Goal: Task Accomplishment & Management: Manage account settings

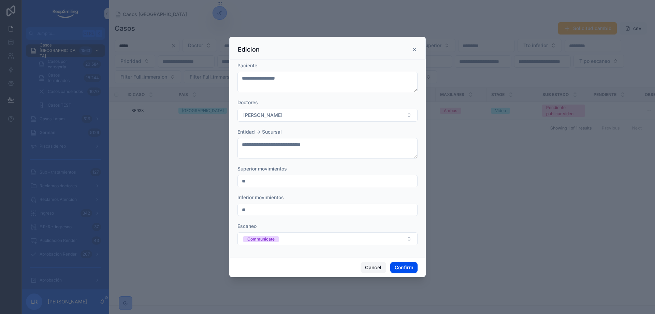
drag, startPoint x: 374, startPoint y: 267, endPoint x: 344, endPoint y: 188, distance: 84.9
click at [373, 267] on button "Cancel" at bounding box center [373, 267] width 25 height 11
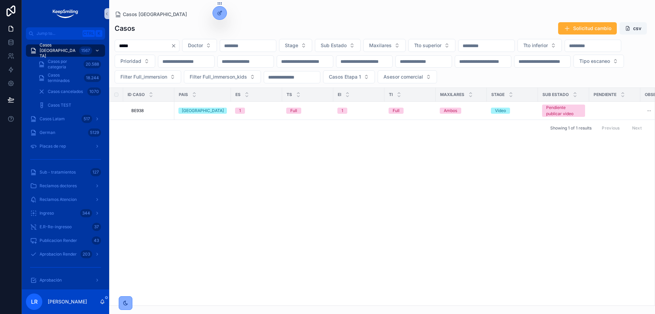
click at [435, 172] on div "ID Caso Pais ES TS EI TI Maxilares Stage Sub Estado Pendiente Observaciones 2 O…" at bounding box center [382, 196] width 545 height 217
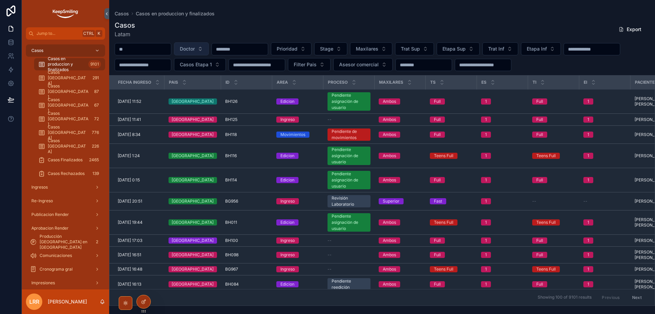
click at [195, 45] on span "Doctor" at bounding box center [187, 48] width 15 height 7
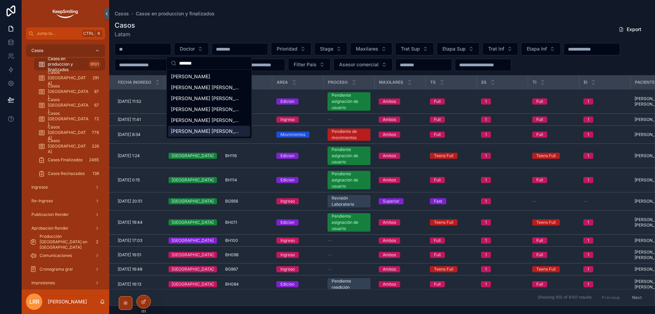
type input "*******"
click at [195, 133] on span "Velasco Agüero Adriana Maria" at bounding box center [205, 131] width 68 height 7
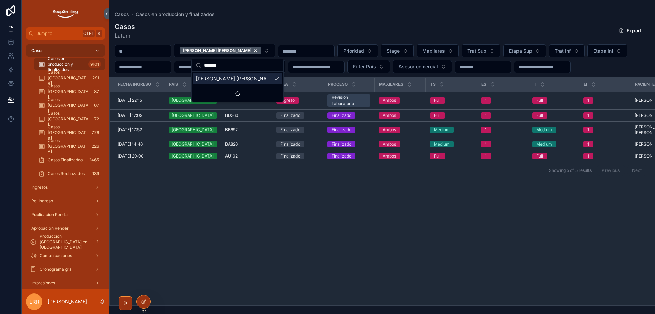
click at [278, 31] on div "Casos Latam Export" at bounding box center [382, 31] width 535 height 18
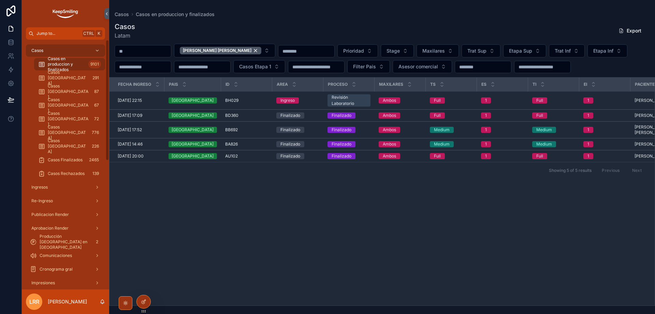
click at [61, 35] on span "Jump to..." at bounding box center [58, 33] width 43 height 5
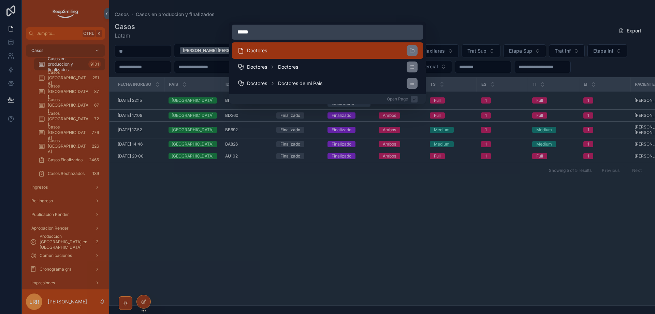
type input "*****"
click at [284, 55] on li "Doctores" at bounding box center [327, 50] width 191 height 16
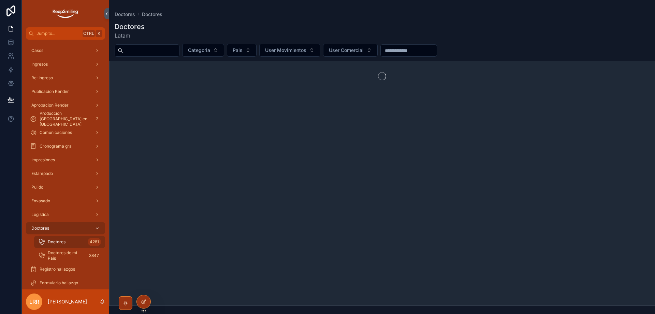
click at [169, 52] on input "scrollable content" at bounding box center [151, 51] width 56 height 10
drag, startPoint x: 169, startPoint y: 52, endPoint x: 100, endPoint y: 57, distance: 69.9
click at [100, 57] on div "**********" at bounding box center [339, 157] width 634 height 314
type input "**********"
drag, startPoint x: 183, startPoint y: 53, endPoint x: 84, endPoint y: 40, distance: 99.9
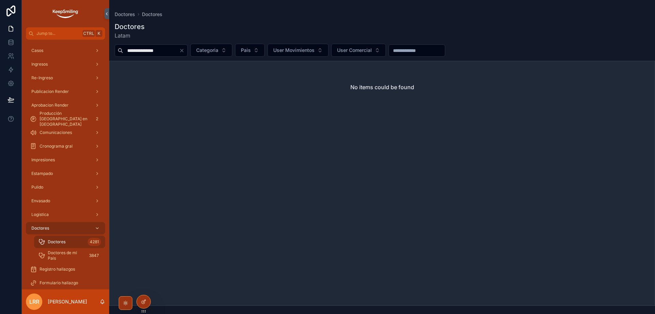
click at [86, 40] on div "**********" at bounding box center [339, 157] width 634 height 314
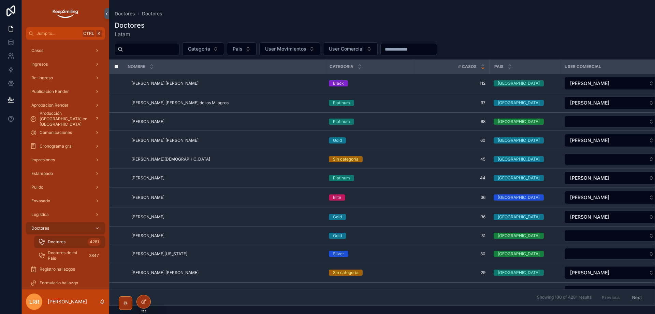
click at [407, 47] on input "scrollable content" at bounding box center [409, 49] width 56 height 10
type input "*******"
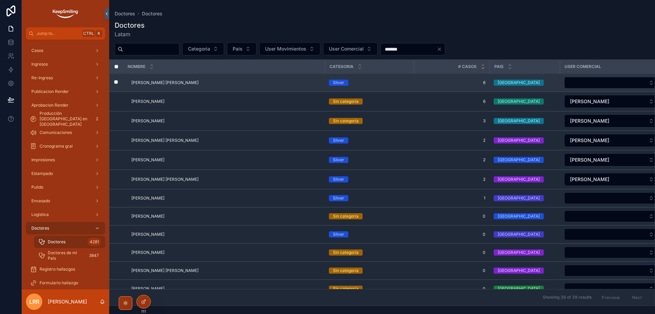
click at [167, 84] on span "Velasco Agüero Adriana Maria" at bounding box center [164, 82] width 67 height 5
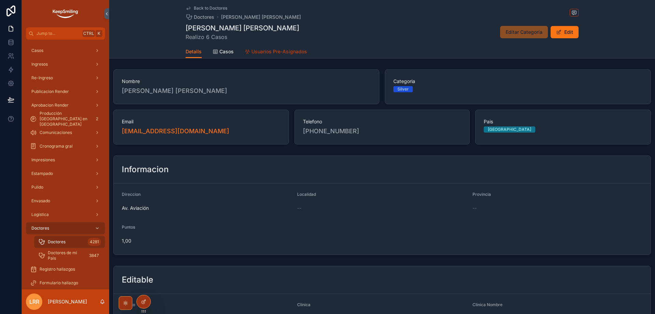
click at [263, 53] on span "Usuarios Pre-Asignados" at bounding box center [280, 51] width 56 height 7
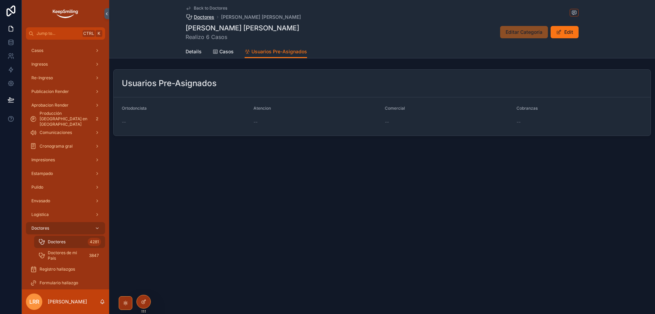
click at [205, 17] on span "Doctores" at bounding box center [204, 17] width 20 height 7
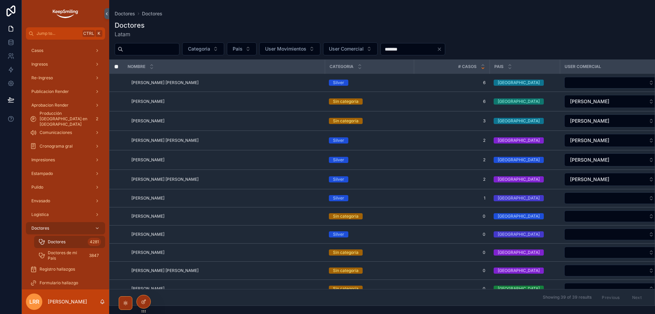
click at [150, 53] on input "scrollable content" at bounding box center [151, 49] width 56 height 10
drag, startPoint x: 430, startPoint y: 48, endPoint x: 371, endPoint y: 43, distance: 58.7
click at [371, 43] on div "Categoria Pais User Movimientos User Comercial *******" at bounding box center [382, 48] width 546 height 13
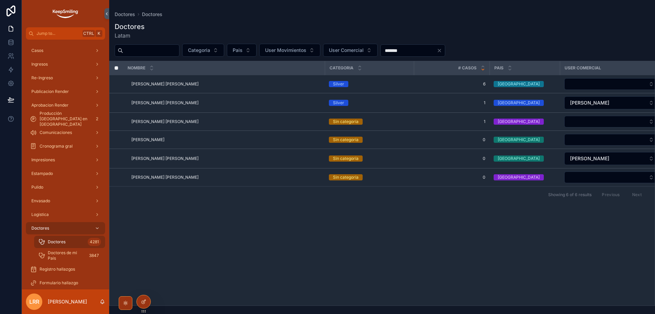
type input "*******"
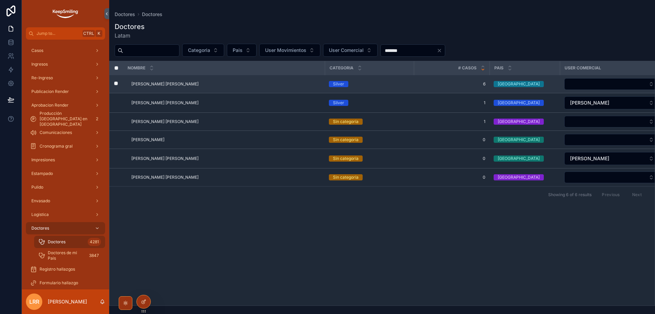
click at [166, 84] on span "Velasco Agüero Adriana Maria" at bounding box center [164, 83] width 67 height 5
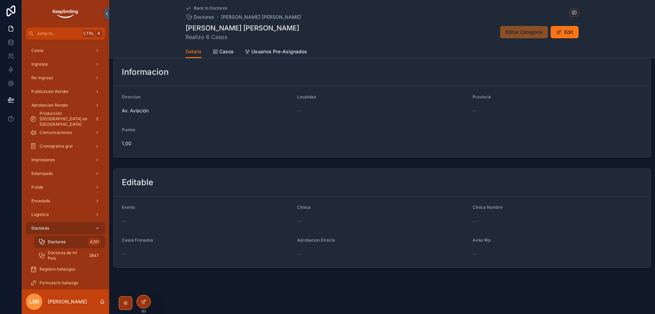
scroll to position [98, 0]
click at [276, 54] on span "Usuarios Pre-Asignados" at bounding box center [280, 51] width 56 height 7
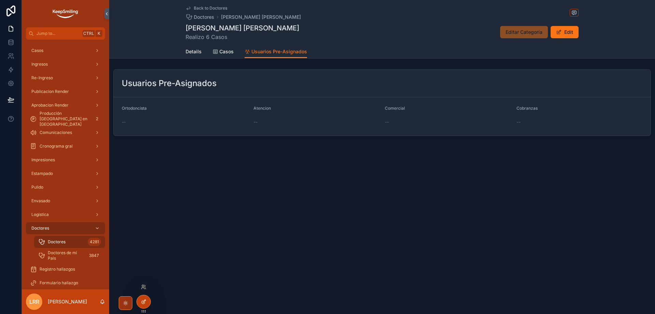
click at [143, 297] on div at bounding box center [144, 301] width 14 height 13
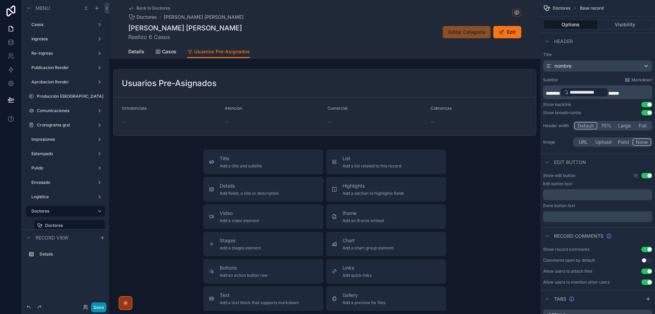
click at [99, 308] on button "Done" at bounding box center [98, 307] width 15 height 10
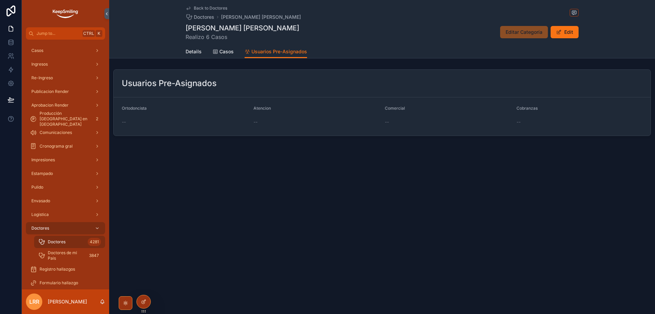
click at [370, 237] on div "Back to Doctores Doctores Velasco Agüero Adriana Maria Velasco Agüero Adriana M…" at bounding box center [382, 157] width 546 height 314
click at [565, 32] on button "Edit" at bounding box center [565, 32] width 28 height 12
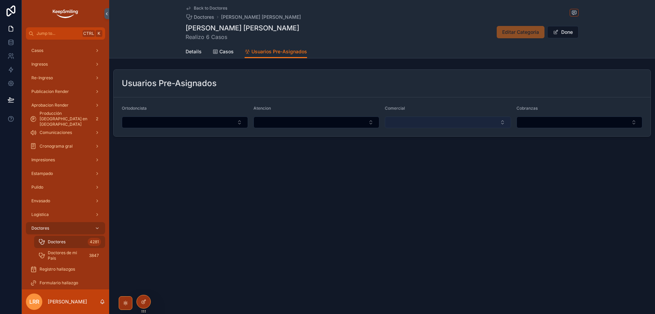
click at [412, 119] on button "Select Button" at bounding box center [448, 122] width 126 height 12
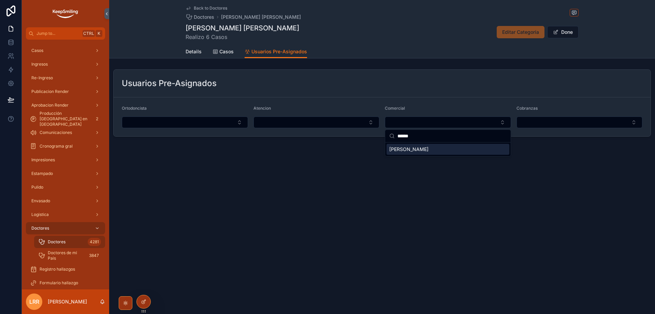
type input "******"
click at [411, 149] on span "[PERSON_NAME]" at bounding box center [408, 149] width 39 height 7
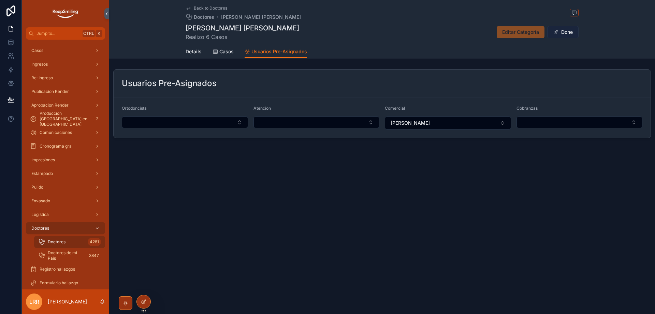
click at [563, 31] on button "Done" at bounding box center [563, 32] width 31 height 12
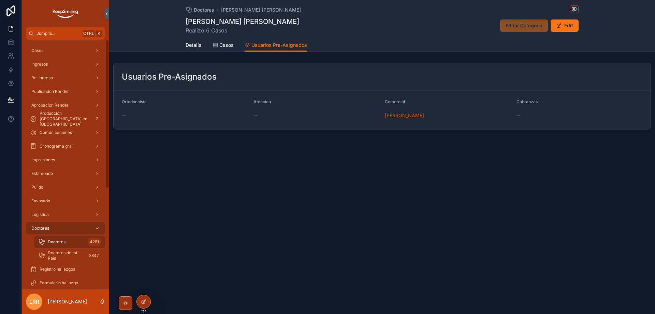
click at [45, 30] on button "Jump to... Ctrl K" at bounding box center [65, 33] width 79 height 12
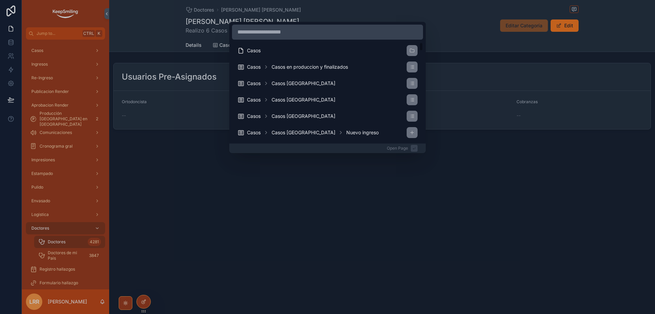
click at [301, 212] on div "Casos Casos Casos en produccion y finalizados Casos Casos Chile Casos Casos Mex…" at bounding box center [327, 157] width 655 height 314
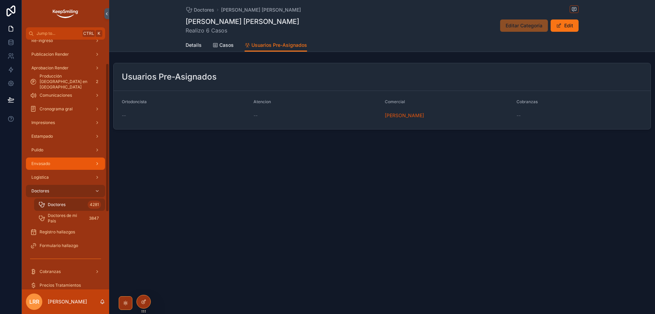
scroll to position [68, 0]
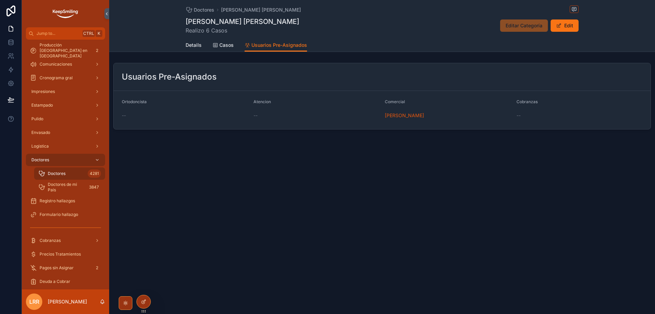
click at [271, 154] on div "Doctores Velasco Agüero Adriana Maria Velasco Agüero Adriana Maria Realizo 6 Ca…" at bounding box center [382, 88] width 546 height 176
click at [74, 170] on div "Doctores 4281" at bounding box center [69, 173] width 63 height 11
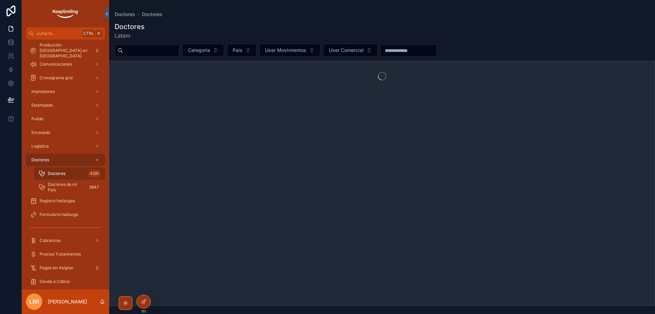
click at [427, 48] on input "scrollable content" at bounding box center [409, 51] width 56 height 10
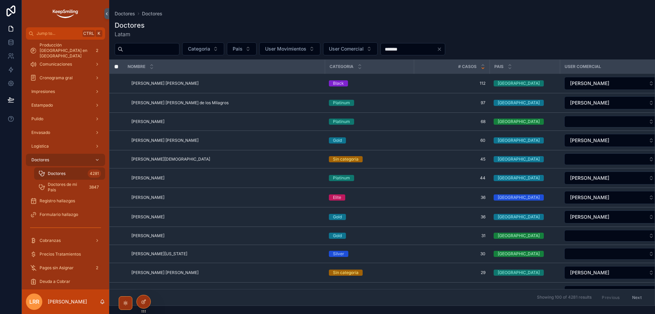
type input "*******"
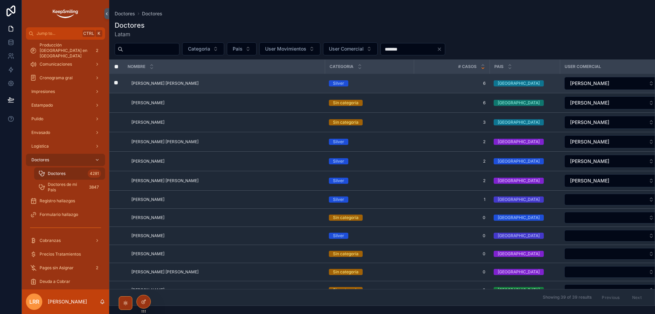
click at [183, 84] on span "Velasco Agüero Adriana Maria" at bounding box center [164, 83] width 67 height 5
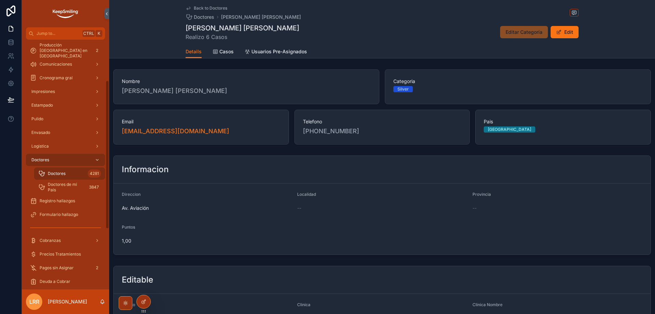
click at [69, 171] on div "Doctores 4281" at bounding box center [69, 173] width 63 height 11
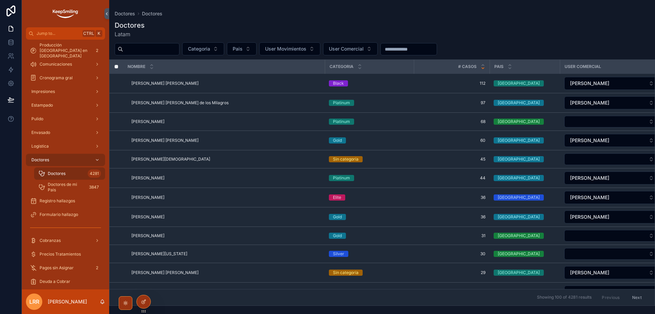
click at [435, 45] on input "scrollable content" at bounding box center [409, 49] width 56 height 10
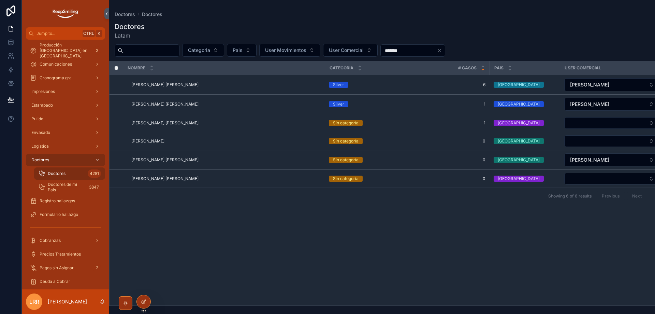
type input "*******"
click at [412, 35] on div "Doctores Latam" at bounding box center [382, 31] width 535 height 18
click at [142, 301] on icon at bounding box center [143, 301] width 3 height 3
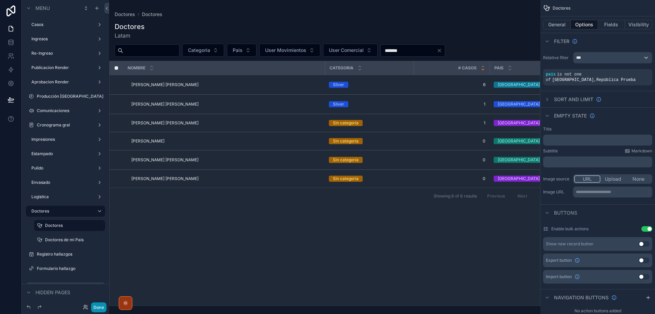
click at [101, 310] on button "Done" at bounding box center [98, 307] width 15 height 10
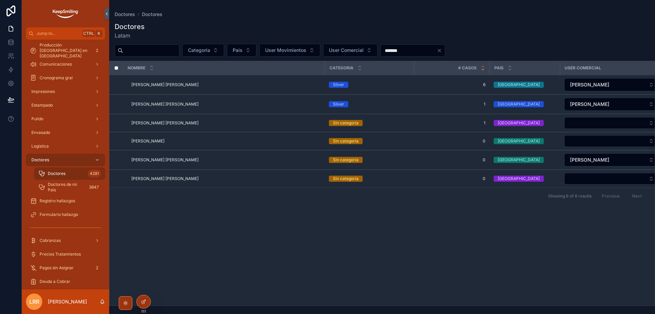
click at [173, 305] on div "Nombre Categoria # Casos Pais User Comercial Puntos Velasco Agüero Adriana Mari…" at bounding box center [382, 183] width 546 height 245
click at [186, 87] on span "Velasco Agüero Adriana Maria" at bounding box center [164, 84] width 67 height 5
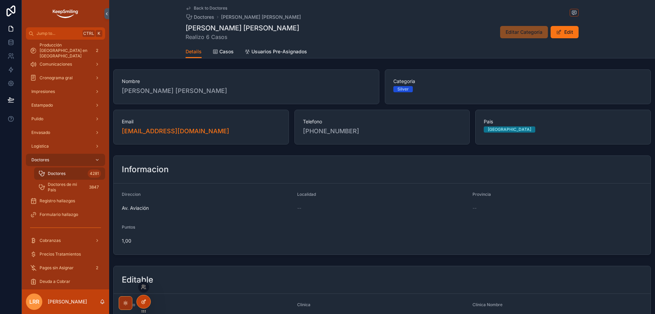
click at [145, 299] on icon at bounding box center [143, 301] width 5 height 5
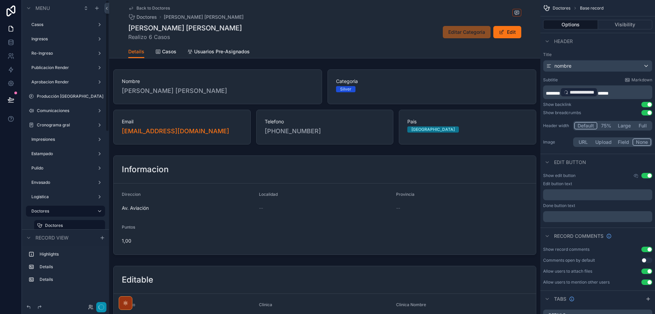
click at [96, 305] on div at bounding box center [92, 307] width 27 height 10
click at [97, 306] on button "Done" at bounding box center [98, 307] width 15 height 10
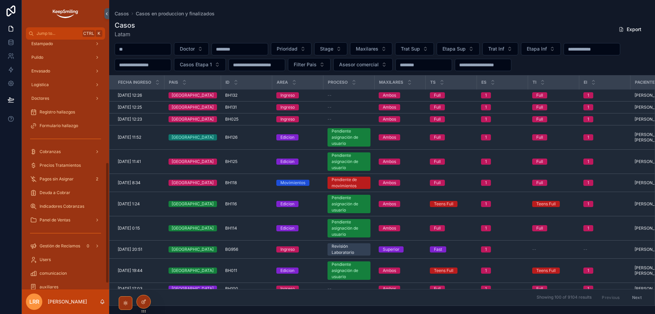
scroll to position [265, 0]
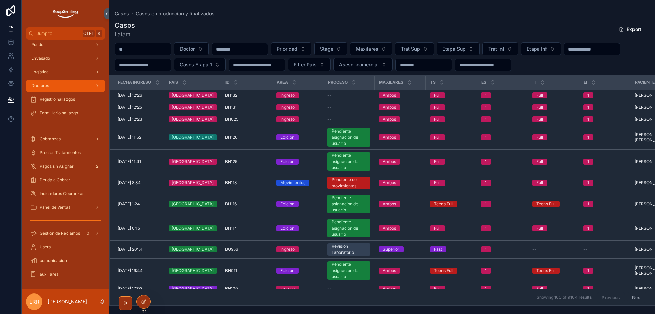
click at [63, 82] on div "Doctores" at bounding box center [65, 85] width 71 height 11
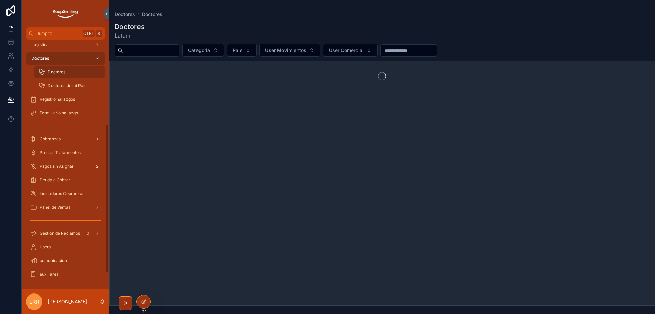
scroll to position [142, 0]
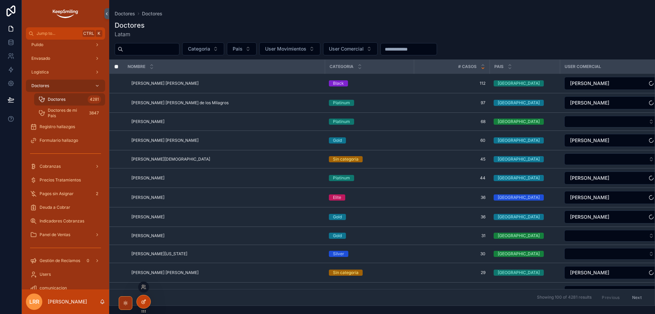
click at [146, 296] on div at bounding box center [144, 301] width 14 height 13
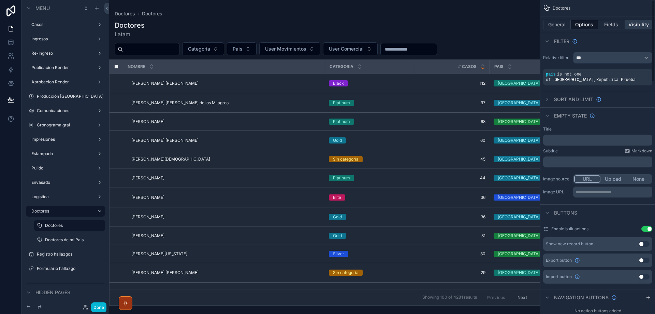
click at [632, 27] on button "Visibility" at bounding box center [638, 25] width 27 height 10
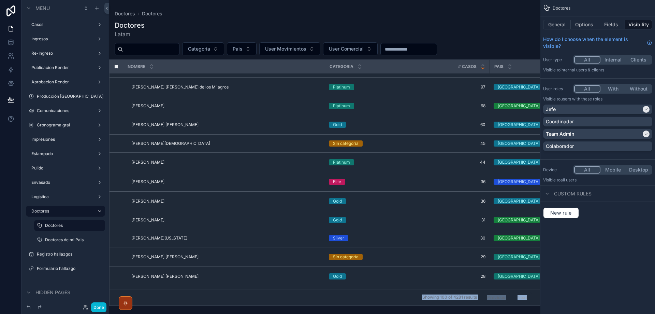
scroll to position [28, 0]
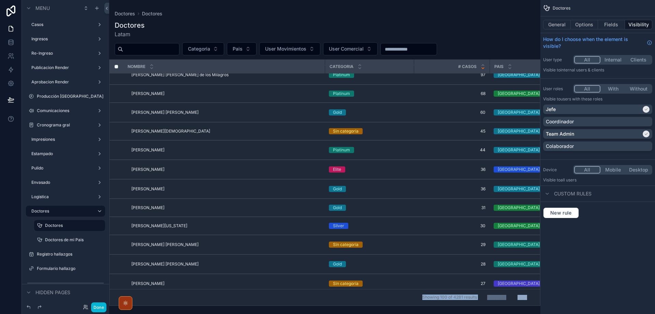
drag, startPoint x: 256, startPoint y: 304, endPoint x: 371, endPoint y: 297, distance: 115.3
click at [371, 297] on div "Doctores Doctores Doctores Latam Categoria Pais User Movimientos User Comercial…" at bounding box center [324, 153] width 431 height 306
click at [402, 303] on div "scrollable content" at bounding box center [324, 157] width 431 height 314
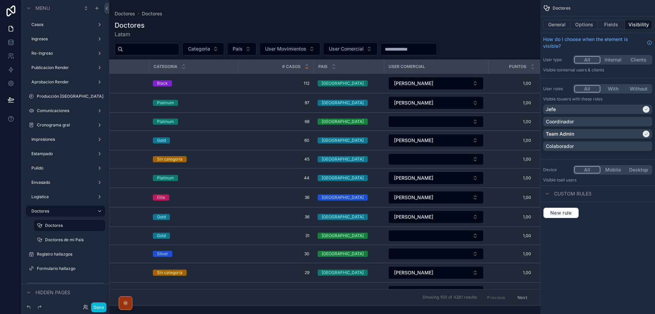
scroll to position [0, 0]
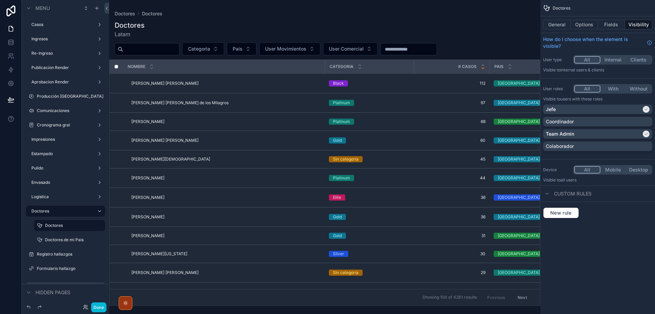
click at [388, 30] on div "Doctores Latam" at bounding box center [325, 29] width 421 height 18
click at [558, 210] on span "New rule" at bounding box center [561, 213] width 27 height 6
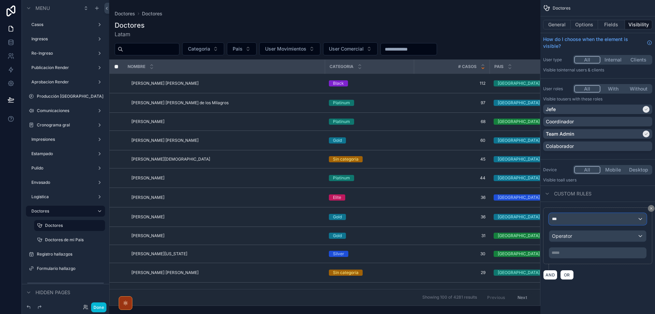
click at [563, 216] on div "***" at bounding box center [598, 218] width 97 height 11
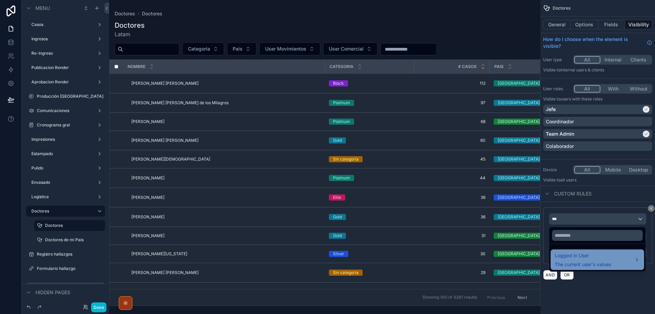
click at [576, 261] on span "The current user's values" at bounding box center [583, 264] width 56 height 7
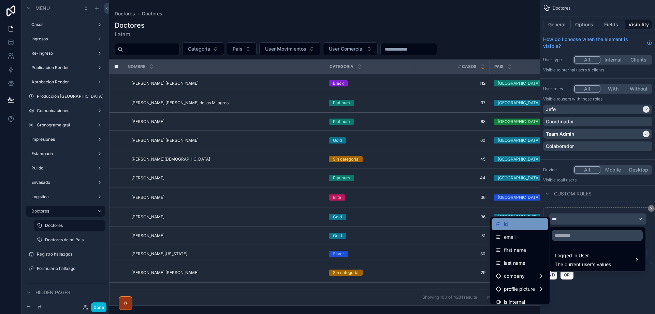
click at [514, 220] on div "id" at bounding box center [520, 224] width 48 height 8
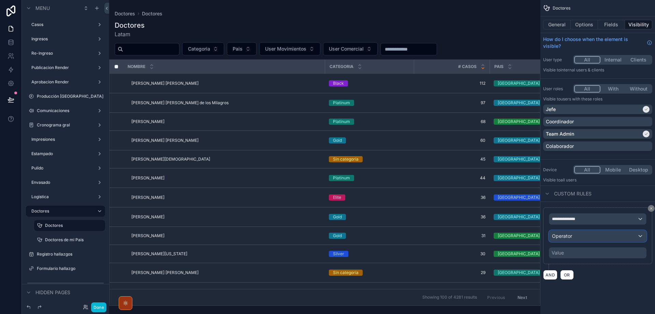
click at [582, 236] on div "Operator" at bounding box center [598, 235] width 97 height 11
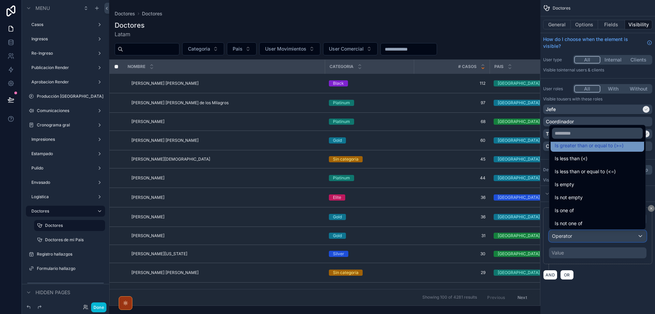
scroll to position [48, 0]
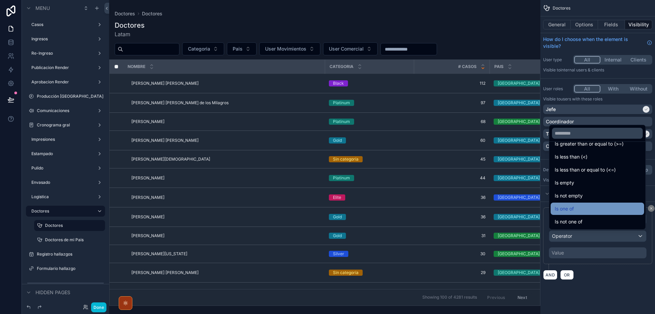
click at [583, 205] on div "Is one of" at bounding box center [597, 208] width 85 height 8
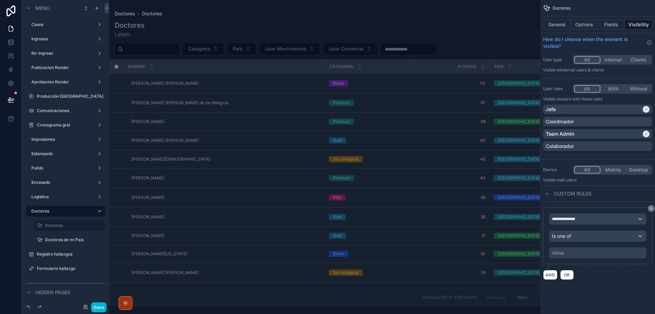
click at [568, 253] on div "Value" at bounding box center [598, 252] width 98 height 11
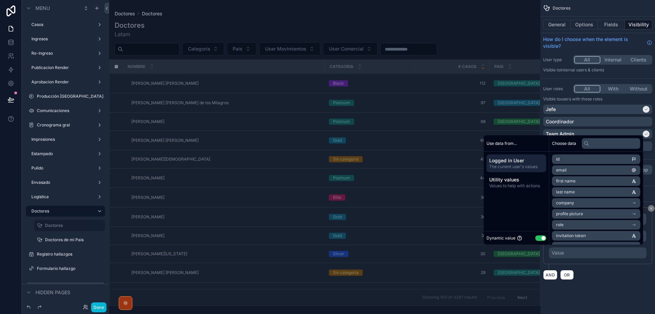
click at [537, 236] on button "Use setting" at bounding box center [541, 237] width 11 height 5
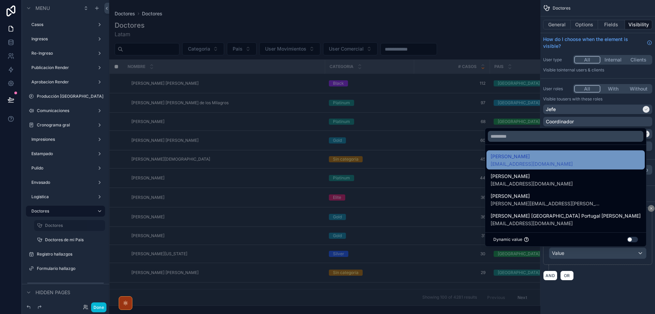
click at [557, 164] on span "[EMAIL_ADDRESS][DOMAIN_NAME]" at bounding box center [532, 163] width 82 height 7
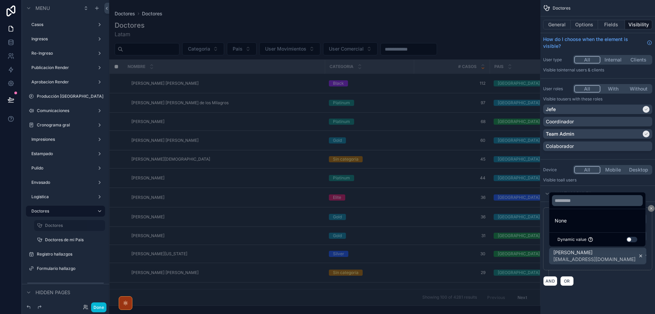
click at [639, 256] on icon "scrollable content" at bounding box center [641, 255] width 5 height 5
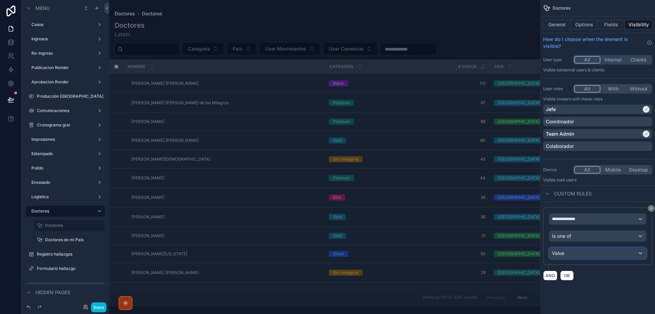
click at [623, 251] on div "Value" at bounding box center [598, 252] width 97 height 11
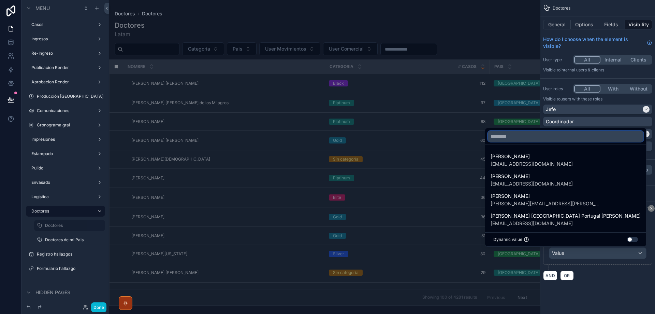
click at [536, 138] on input "text" at bounding box center [566, 136] width 156 height 11
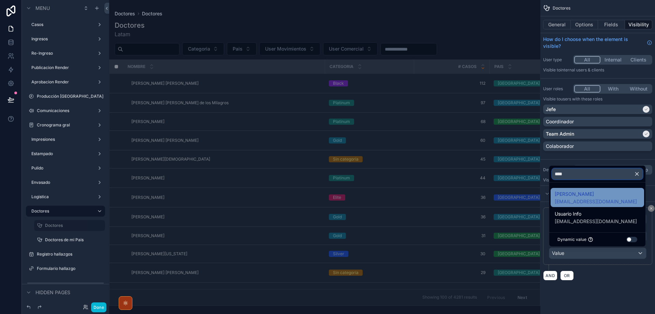
type input "****"
click at [606, 196] on div "[PERSON_NAME] [EMAIL_ADDRESS][DOMAIN_NAME]" at bounding box center [597, 197] width 85 height 15
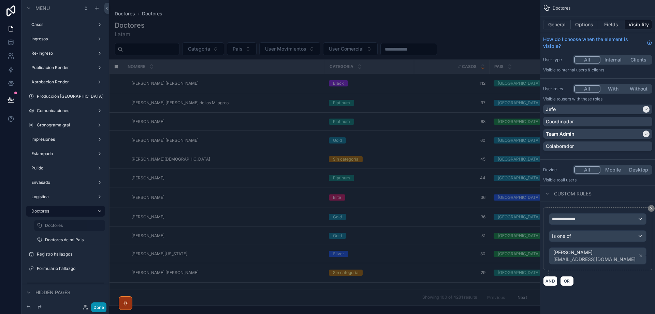
click at [104, 309] on button "Done" at bounding box center [98, 307] width 15 height 10
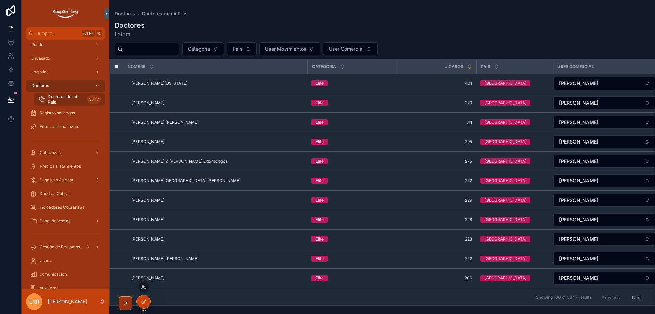
click at [146, 287] on icon at bounding box center [143, 286] width 5 height 5
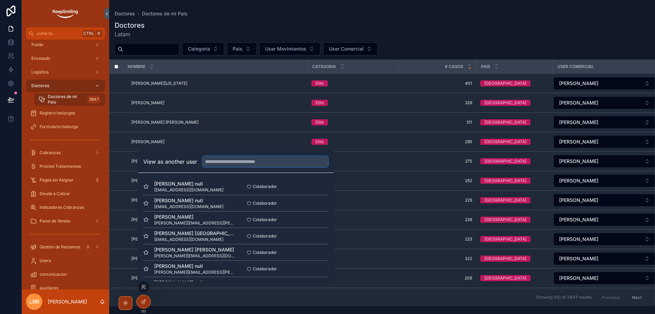
click at [224, 162] on input "text" at bounding box center [266, 161] width 126 height 11
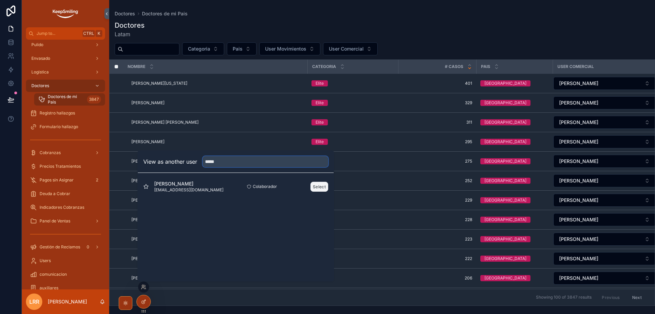
type input "*****"
click at [315, 187] on button "Select" at bounding box center [320, 187] width 18 height 10
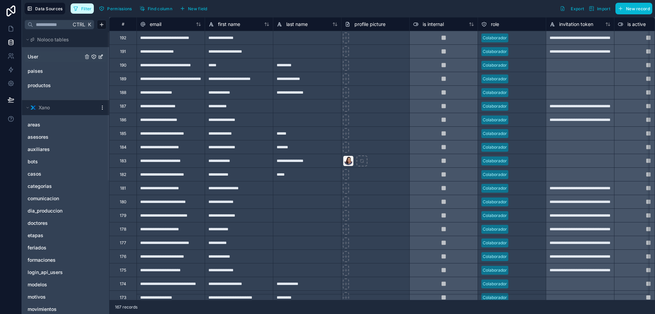
click at [71, 6] on button "Filter" at bounding box center [83, 8] width 24 height 10
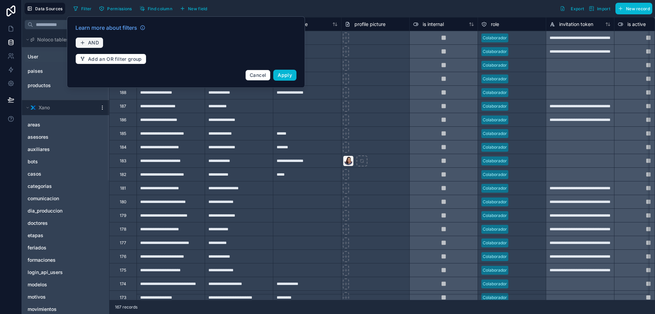
click at [91, 43] on span "AND" at bounding box center [93, 43] width 11 height 6
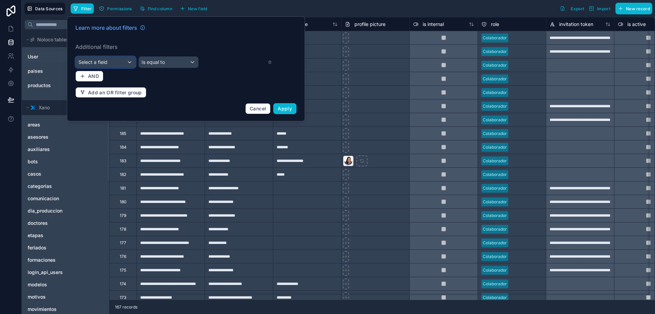
click at [106, 59] on span "Select a field" at bounding box center [93, 62] width 29 height 6
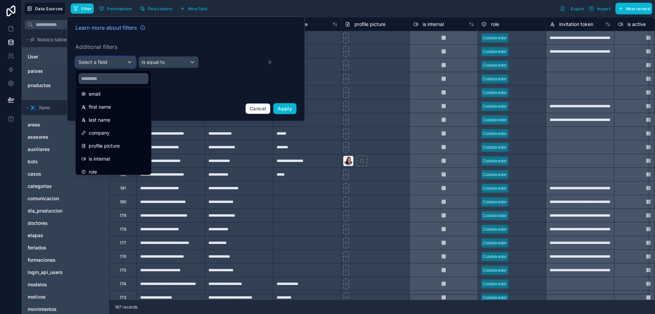
scroll to position [68, 0]
click at [115, 97] on div "first name" at bounding box center [113, 95] width 65 height 8
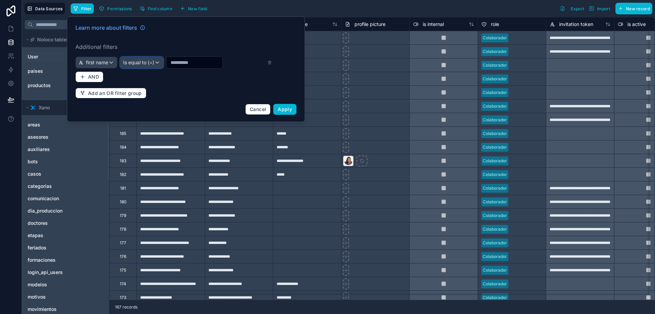
click at [149, 64] on span "Is equal to (=)" at bounding box center [138, 62] width 31 height 7
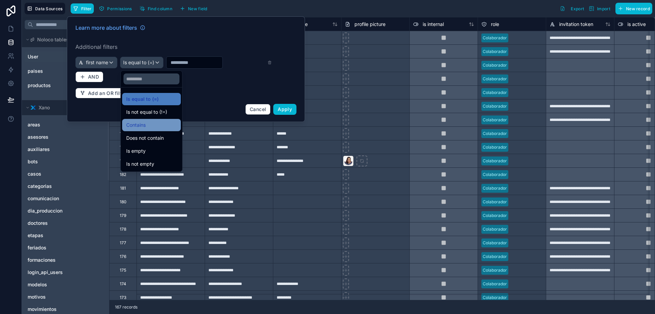
click at [145, 126] on span "Contains" at bounding box center [135, 125] width 19 height 8
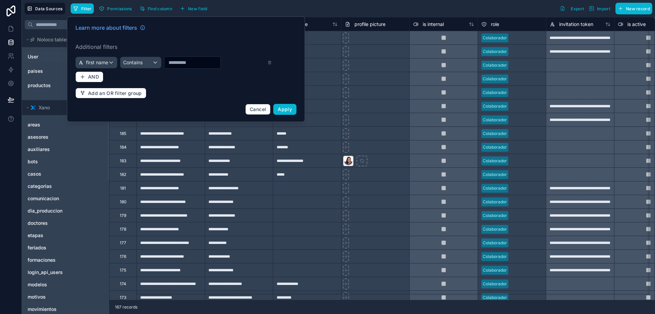
click at [184, 64] on input "text" at bounding box center [193, 63] width 56 height 10
type input "*****"
click at [284, 104] on button "Apply" at bounding box center [284, 109] width 23 height 11
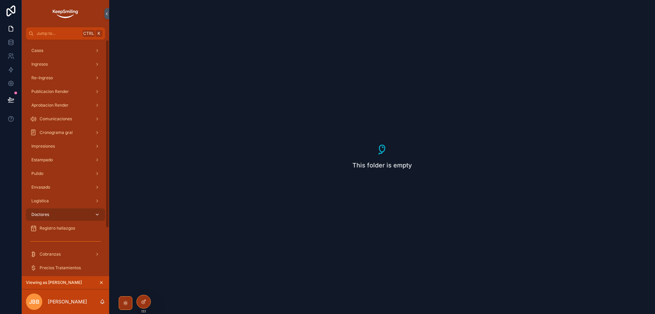
click at [96, 212] on icon "scrollable content" at bounding box center [97, 214] width 5 height 5
click at [140, 303] on div at bounding box center [144, 301] width 14 height 13
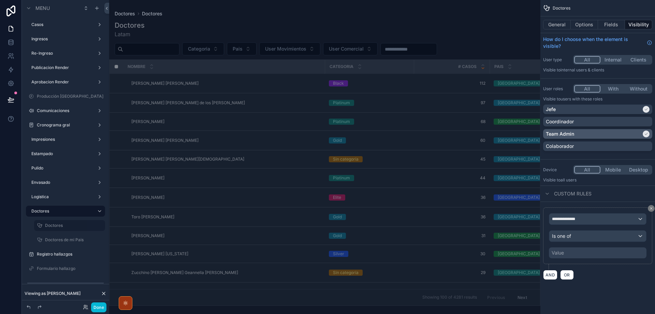
click at [650, 133] on div "scrollable content" at bounding box center [646, 133] width 7 height 7
click at [647, 108] on icon "scrollable content" at bounding box center [646, 109] width 4 height 4
click at [568, 273] on span "OR" at bounding box center [567, 274] width 9 height 5
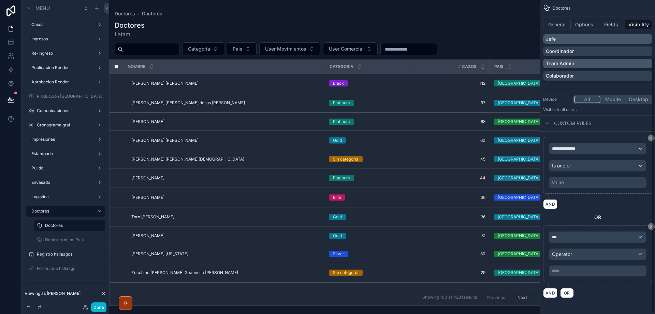
scroll to position [71, 0]
click at [572, 183] on div "Value" at bounding box center [598, 181] width 98 height 11
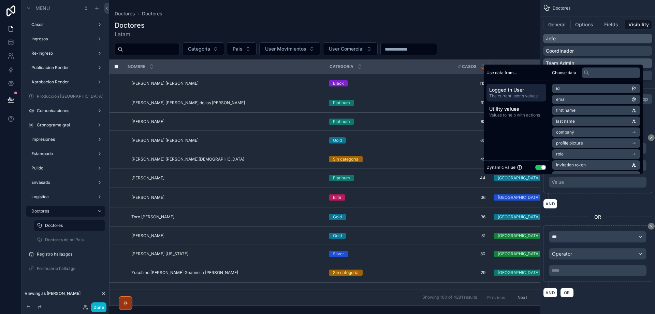
click at [540, 168] on button "Use setting" at bounding box center [541, 167] width 11 height 5
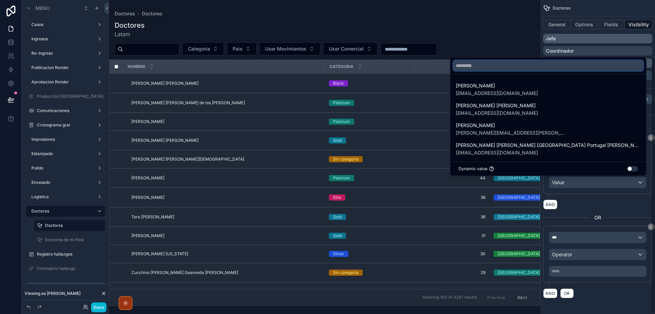
click at [594, 142] on div "Jorge Rodriguez jorgerodriguez@keepsmiling.mx Daniela Marlene Soto dmarsoto@hot…" at bounding box center [548, 116] width 197 height 119
click at [545, 66] on input "text" at bounding box center [548, 65] width 190 height 11
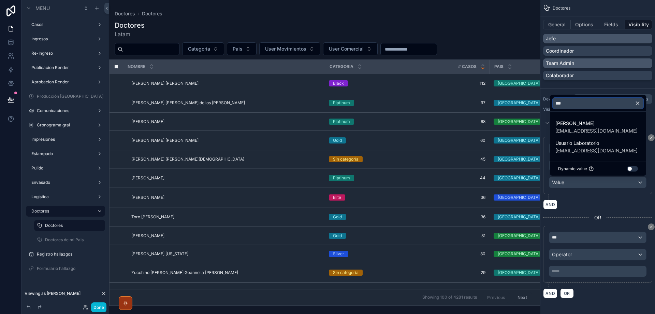
click at [562, 103] on input "***" at bounding box center [598, 103] width 91 height 11
type input "*"
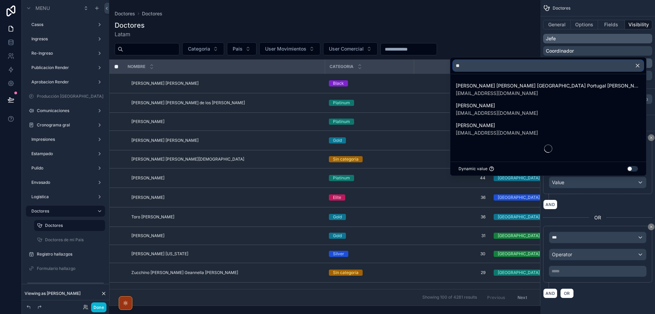
type input "*"
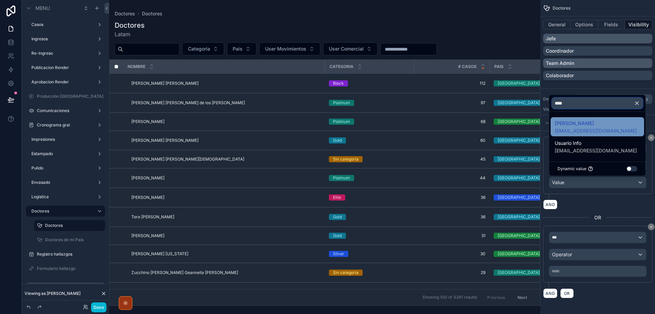
type input "****"
click at [609, 130] on div "Jaqueline Borja Borja info@keepsmiling.pe" at bounding box center [597, 126] width 85 height 15
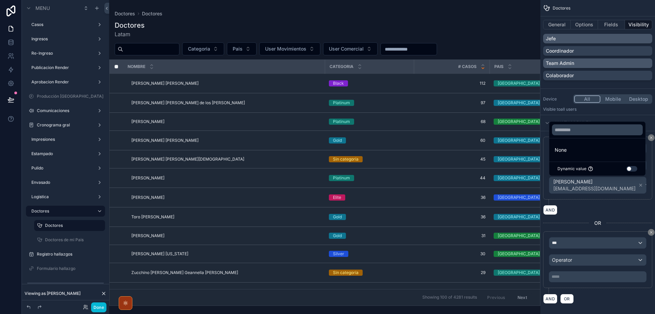
click at [619, 204] on div "**********" at bounding box center [597, 171] width 109 height 68
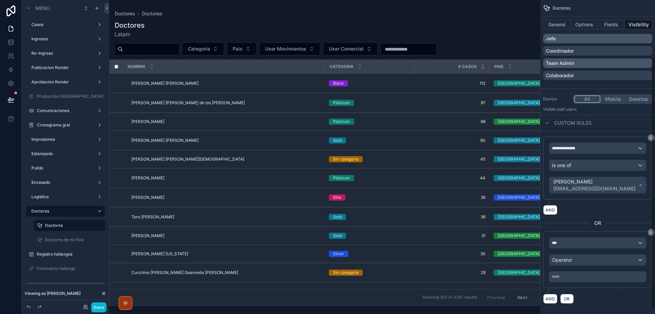
scroll to position [77, 0]
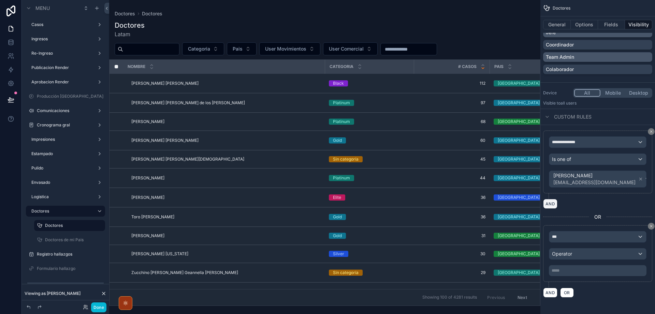
click at [552, 202] on button "AND" at bounding box center [550, 204] width 14 height 10
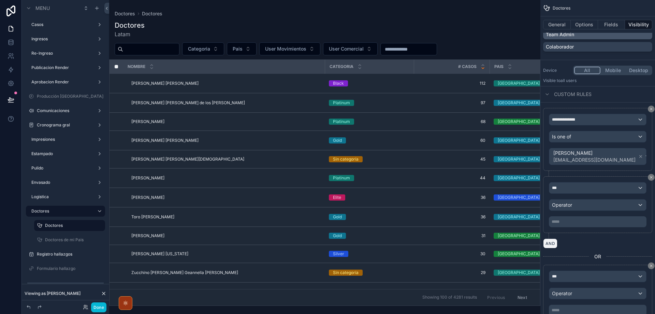
scroll to position [139, 0]
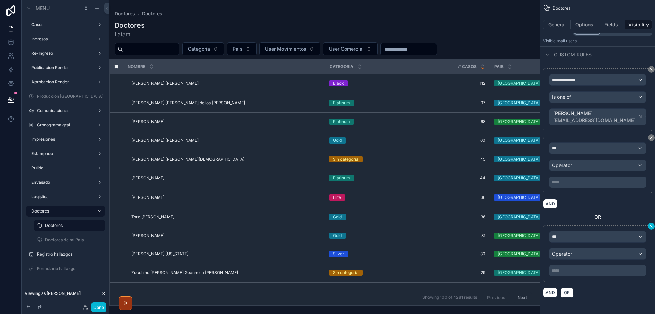
click at [651, 228] on button "scrollable content" at bounding box center [651, 226] width 7 height 7
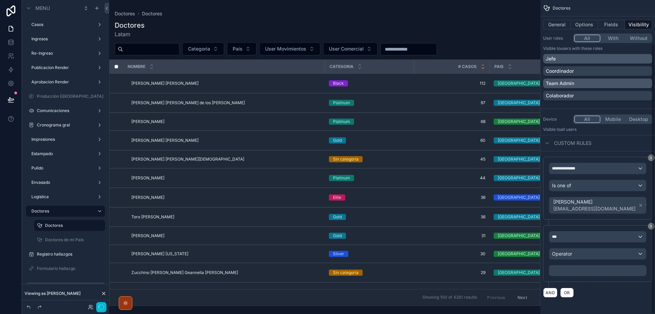
scroll to position [51, 0]
click at [652, 225] on div "**********" at bounding box center [598, 157] width 115 height 314
click at [651, 226] on icon "scrollable content" at bounding box center [652, 226] width 2 height 2
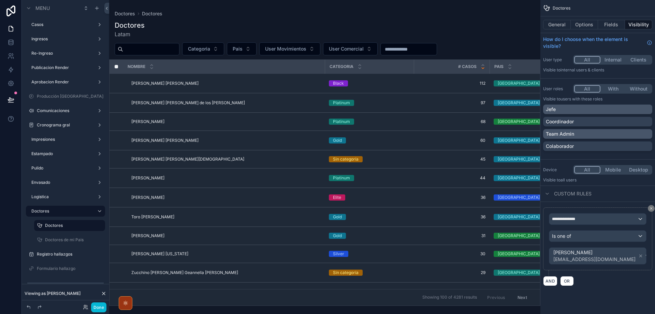
scroll to position [0, 0]
click at [567, 282] on span "OR" at bounding box center [567, 280] width 9 height 5
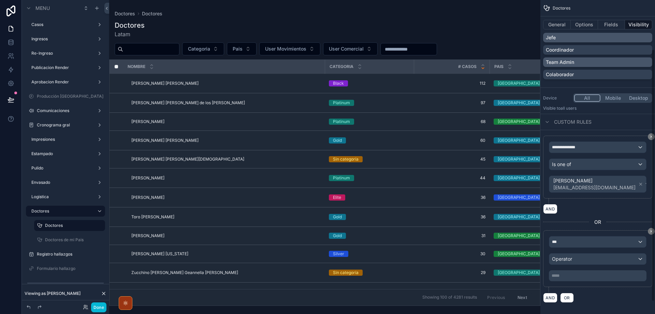
scroll to position [77, 0]
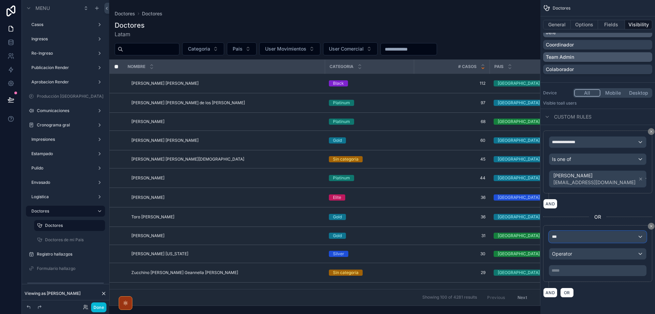
click at [573, 239] on div "***" at bounding box center [598, 236] width 97 height 11
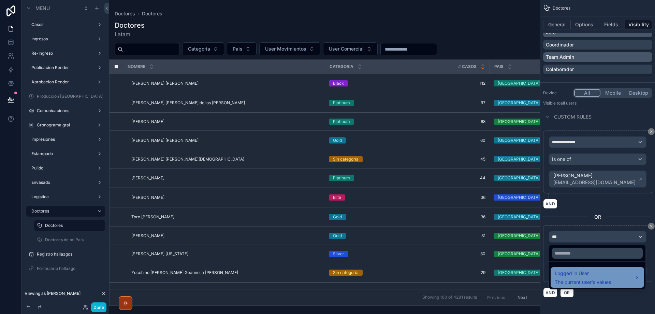
click at [576, 276] on span "Logged in User" at bounding box center [583, 273] width 56 height 8
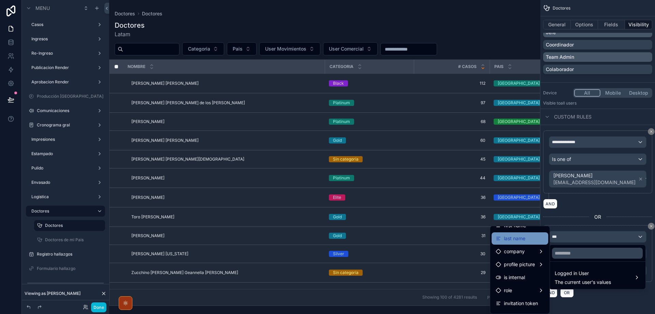
scroll to position [68, 0]
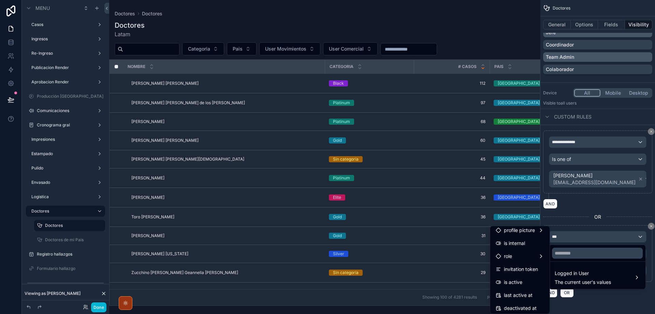
click at [532, 263] on ul "id email first name last name company profile picture is internal role invitati…" at bounding box center [520, 269] width 59 height 87
click at [525, 258] on div "role" at bounding box center [520, 256] width 48 height 8
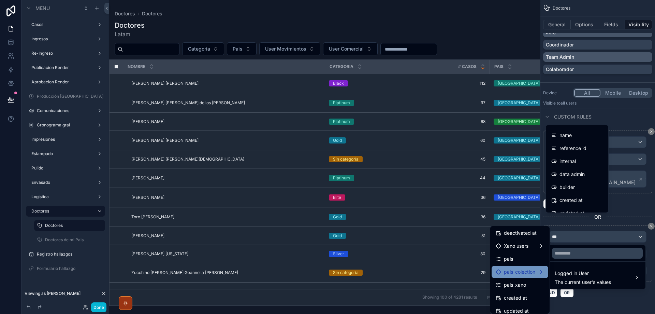
scroll to position [127, 0]
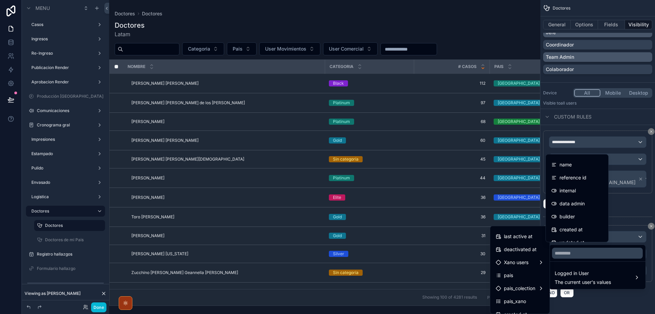
click at [612, 295] on div "scrollable content" at bounding box center [327, 157] width 655 height 314
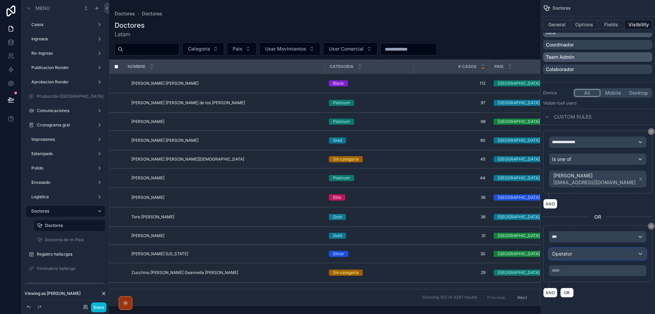
click at [564, 254] on span "Operator" at bounding box center [562, 254] width 20 height 6
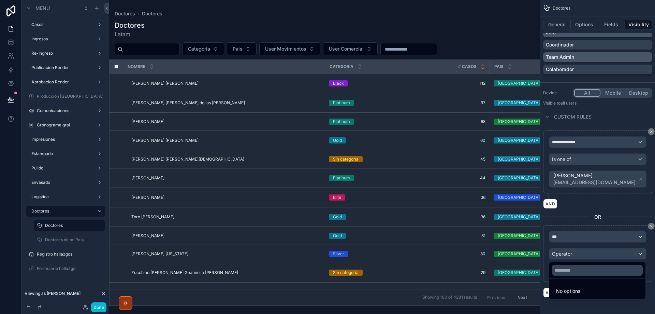
click at [569, 237] on div "scrollable content" at bounding box center [327, 157] width 655 height 314
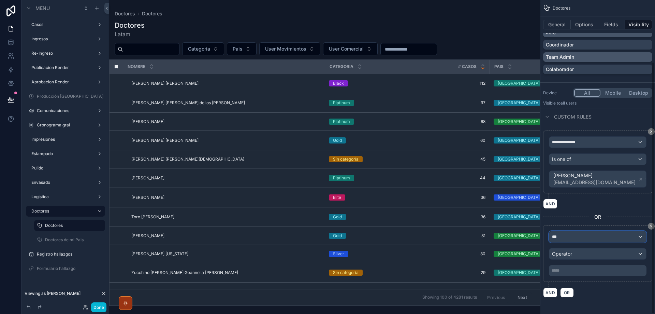
click at [580, 237] on div "***" at bounding box center [598, 236] width 97 height 11
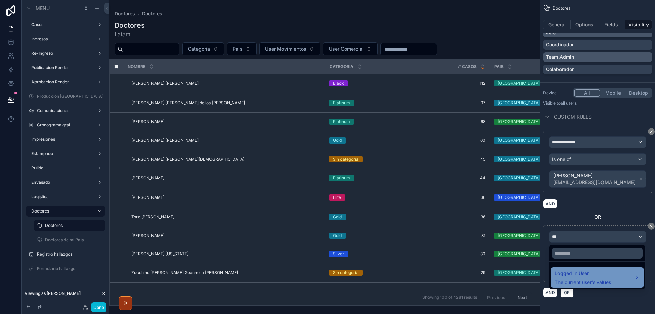
click at [578, 275] on span "Logged in User" at bounding box center [583, 273] width 56 height 8
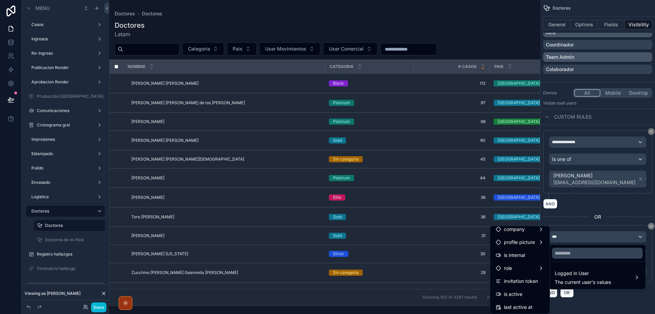
scroll to position [68, 0]
click at [532, 257] on div "role" at bounding box center [520, 256] width 48 height 8
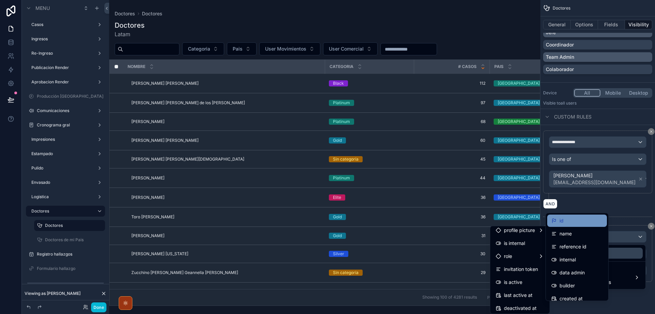
click at [582, 222] on div "id" at bounding box center [578, 220] width 52 height 8
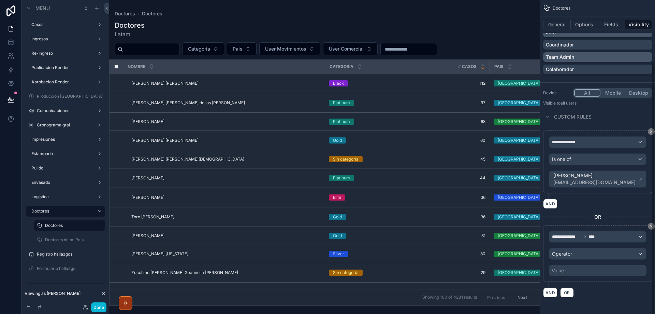
click at [557, 271] on div "Value" at bounding box center [558, 270] width 12 height 7
click at [584, 253] on div "Operator" at bounding box center [598, 253] width 97 height 11
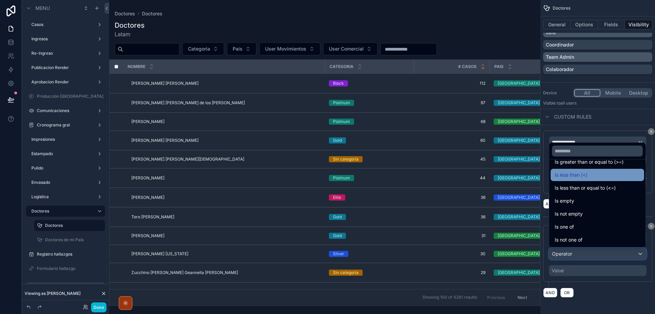
scroll to position [48, 0]
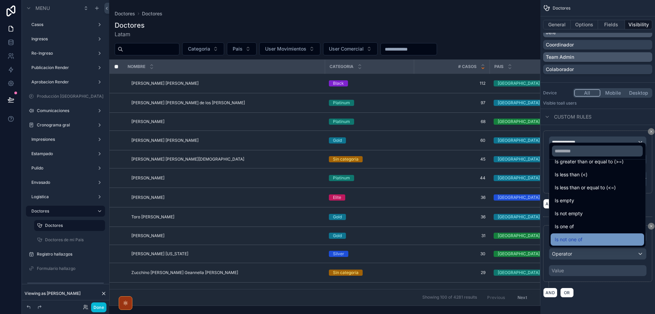
click at [573, 236] on span "Is not one of" at bounding box center [569, 239] width 28 height 8
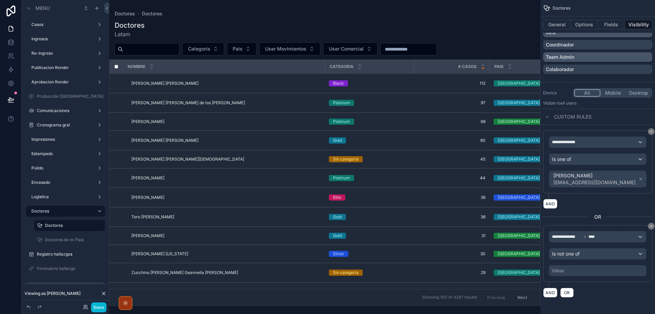
click at [568, 270] on div "Value" at bounding box center [598, 270] width 98 height 11
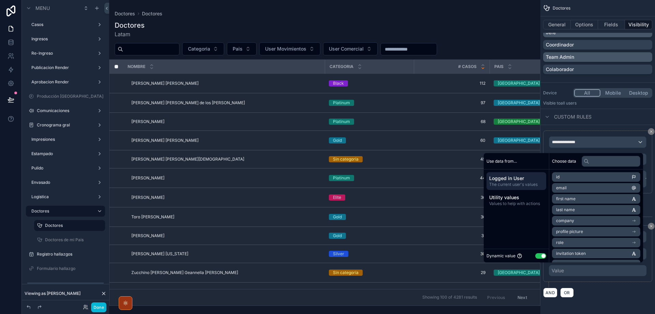
click at [539, 256] on button "Use setting" at bounding box center [541, 255] width 11 height 5
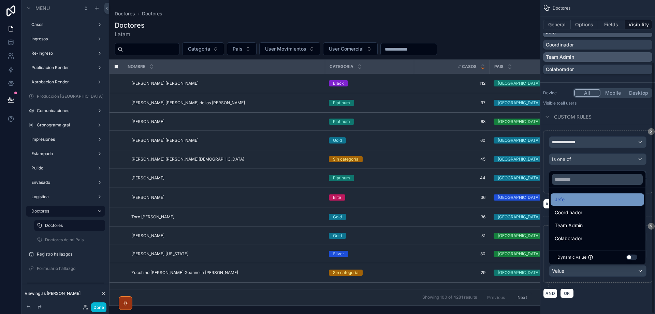
click at [593, 201] on div "Jefe" at bounding box center [597, 199] width 85 height 8
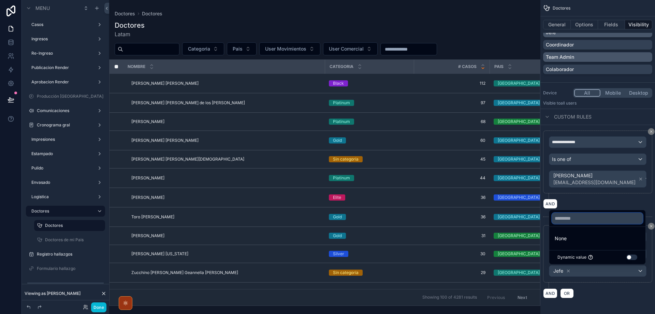
click at [586, 220] on input "text" at bounding box center [597, 218] width 91 height 11
click at [601, 195] on div "**********" at bounding box center [597, 164] width 109 height 68
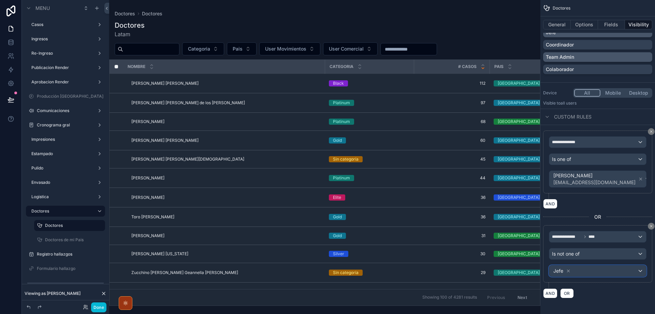
click at [605, 270] on div "Jefe" at bounding box center [598, 270] width 97 height 11
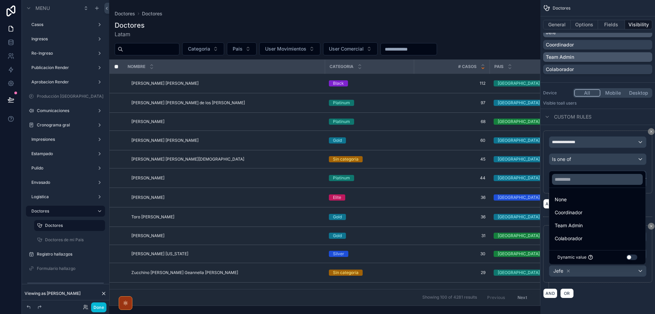
click at [605, 270] on div "scrollable content" at bounding box center [327, 157] width 655 height 314
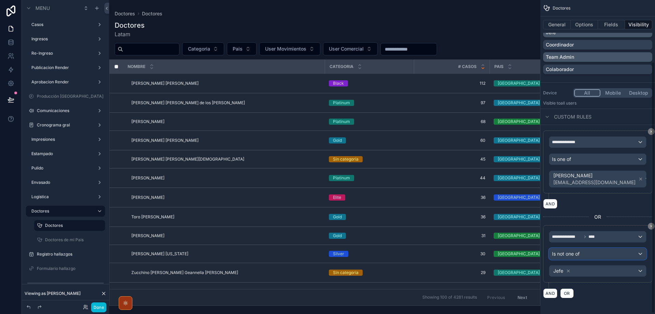
click at [585, 249] on div "Is not one of" at bounding box center [598, 253] width 97 height 11
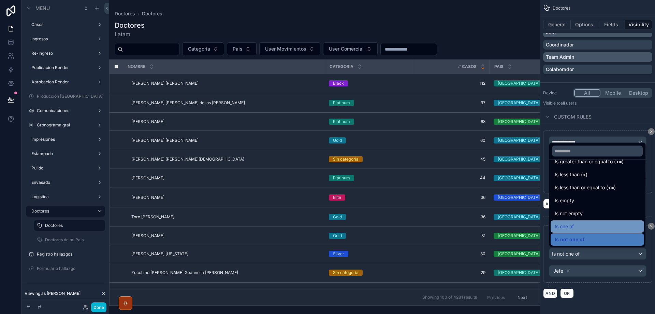
click at [579, 228] on div "Is one of" at bounding box center [597, 226] width 85 height 8
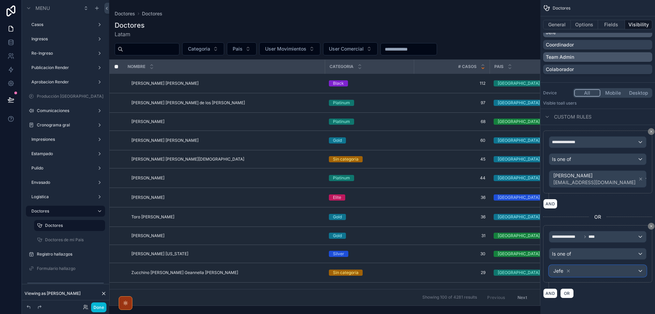
click at [609, 270] on div "Jefe" at bounding box center [598, 270] width 97 height 11
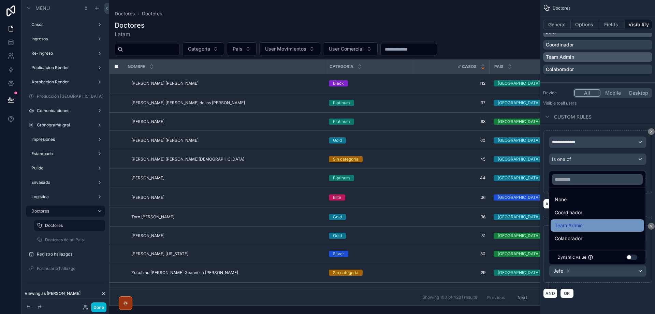
click at [593, 222] on div "Team Admin" at bounding box center [597, 225] width 85 height 8
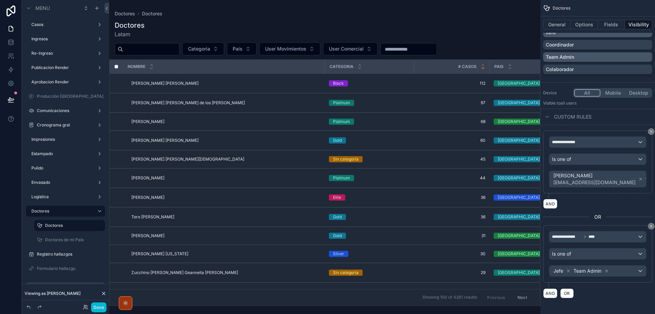
click at [609, 298] on div "AND OR" at bounding box center [597, 293] width 109 height 10
click at [100, 307] on button "Done" at bounding box center [98, 307] width 15 height 10
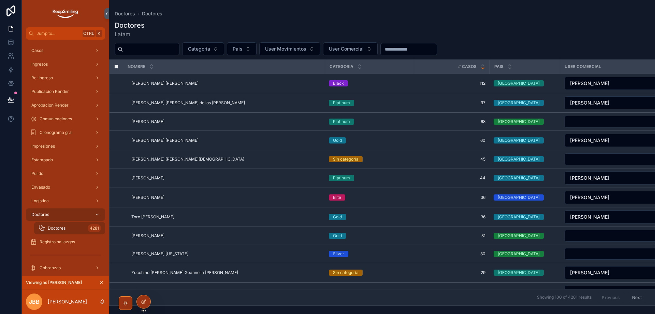
click at [494, 28] on div "Doctores [PERSON_NAME]" at bounding box center [382, 29] width 535 height 18
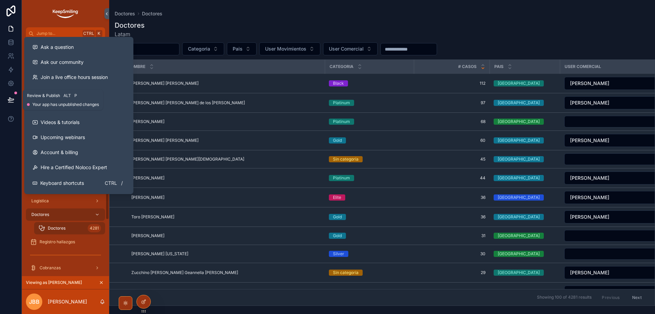
click at [14, 96] on button at bounding box center [10, 99] width 15 height 19
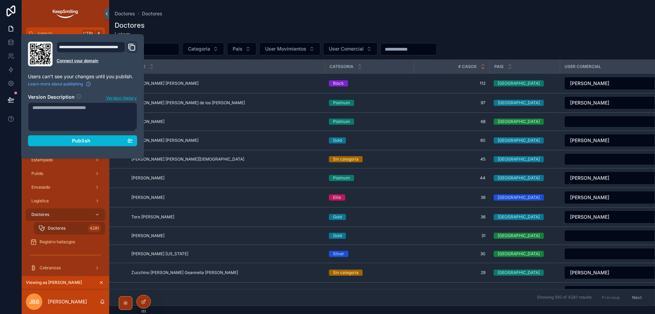
click at [115, 121] on textarea at bounding box center [82, 116] width 109 height 29
type textarea "**********"
click at [102, 143] on div "Publish" at bounding box center [82, 141] width 100 height 6
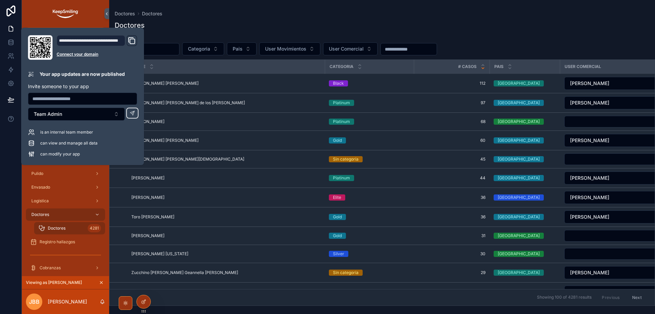
click at [212, 29] on div "Doctores [PERSON_NAME]" at bounding box center [382, 29] width 535 height 18
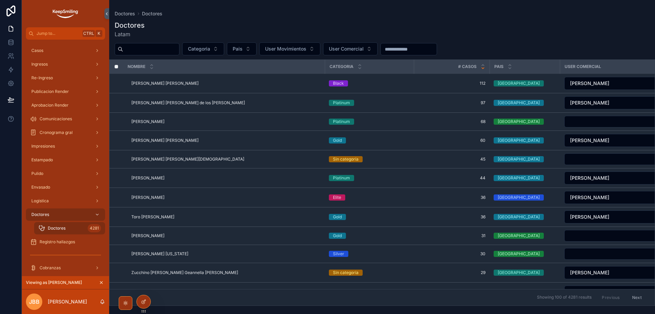
click at [102, 281] on icon "scrollable content" at bounding box center [101, 282] width 5 height 5
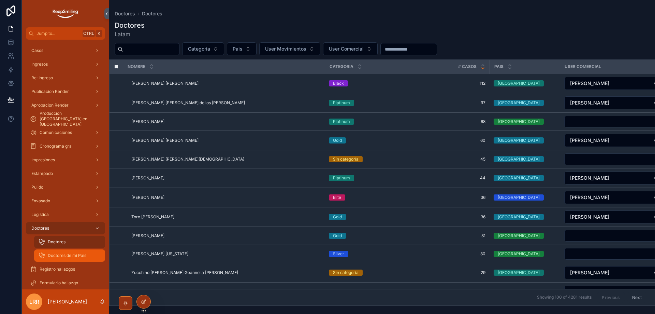
click at [79, 254] on span "Doctores de mi Pais" at bounding box center [67, 255] width 39 height 5
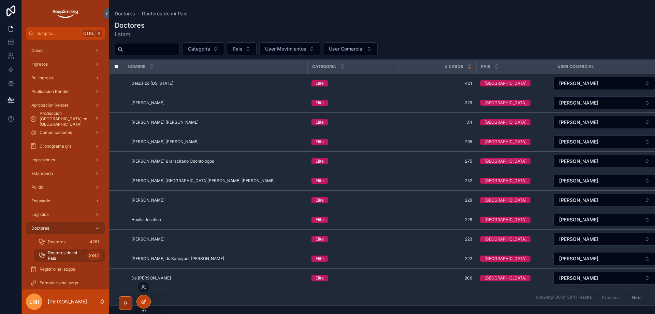
click at [144, 300] on icon at bounding box center [143, 301] width 5 height 5
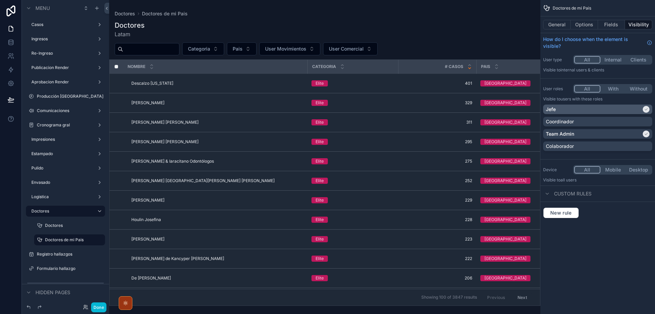
click at [586, 113] on div "Jefe" at bounding box center [597, 109] width 109 height 10
click at [579, 134] on div "Team Admin" at bounding box center [594, 133] width 96 height 7
click at [557, 210] on button "New rule" at bounding box center [561, 212] width 36 height 11
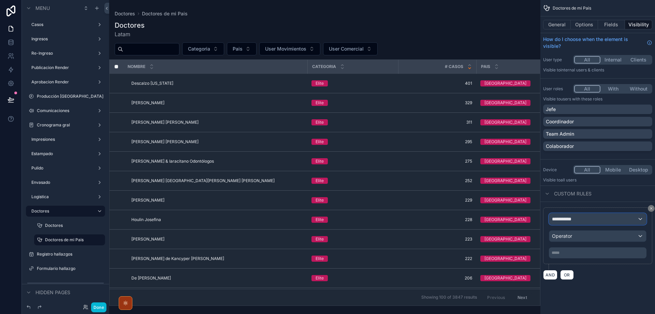
click at [580, 217] on div "**********" at bounding box center [598, 218] width 97 height 11
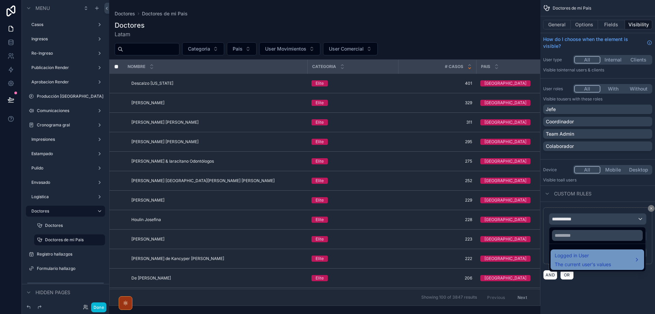
click at [582, 257] on span "Logged in User" at bounding box center [583, 255] width 56 height 8
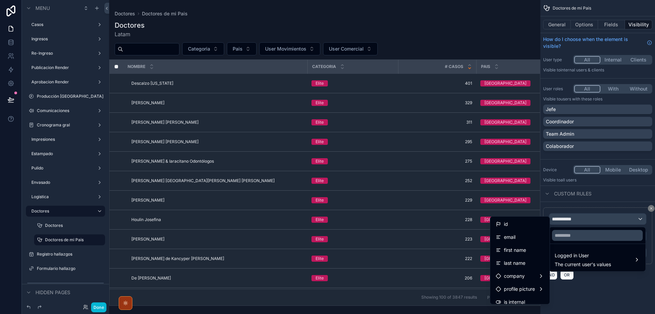
scroll to position [34, 0]
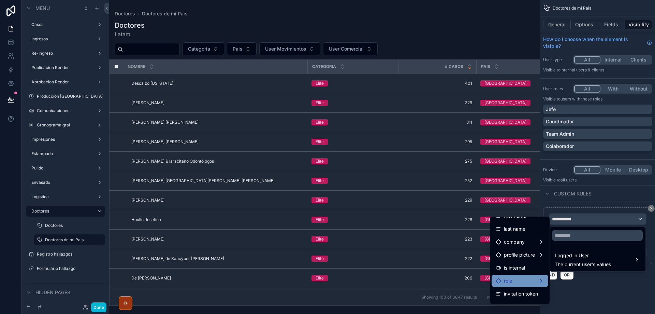
click at [512, 282] on div "role" at bounding box center [520, 280] width 48 height 8
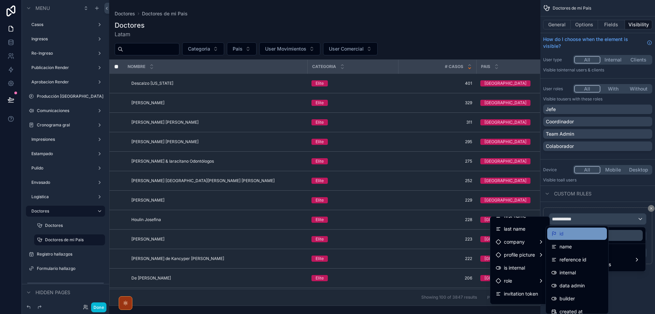
click at [574, 233] on div "id" at bounding box center [578, 233] width 52 height 8
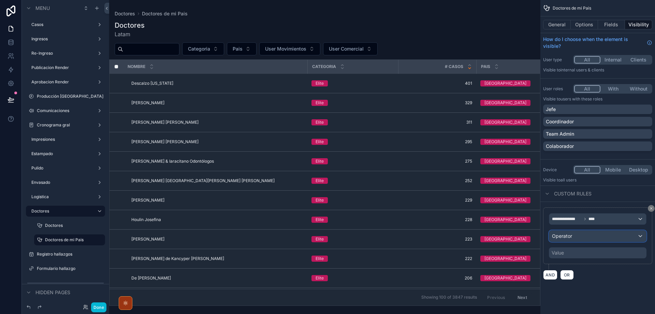
click at [574, 234] on div "Operator" at bounding box center [598, 235] width 97 height 11
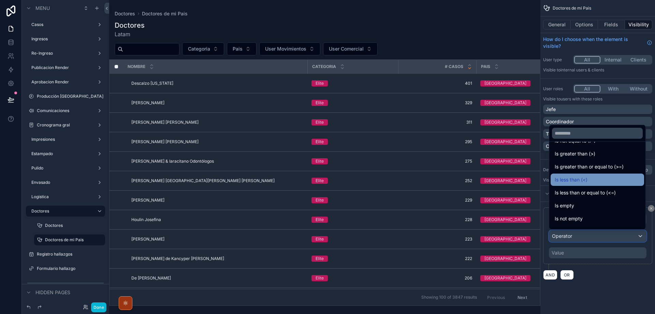
scroll to position [48, 0]
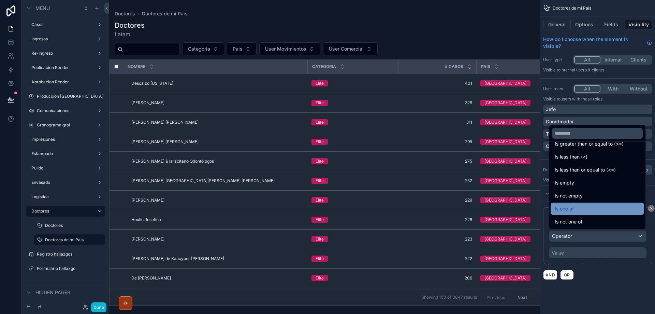
click at [572, 206] on span "Is one of" at bounding box center [564, 208] width 19 height 8
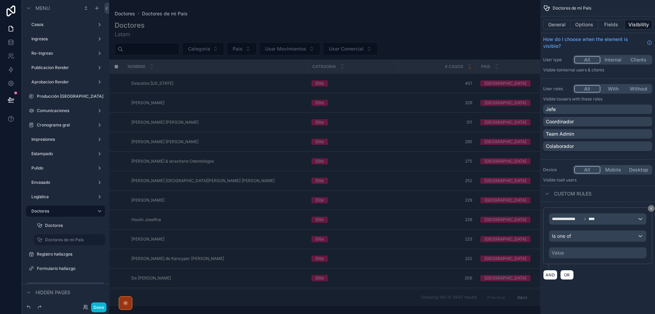
click at [575, 252] on div "Value" at bounding box center [598, 252] width 98 height 11
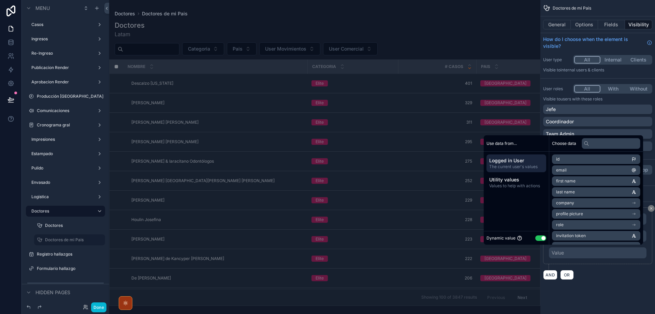
click at [541, 239] on button "Use setting" at bounding box center [541, 237] width 11 height 5
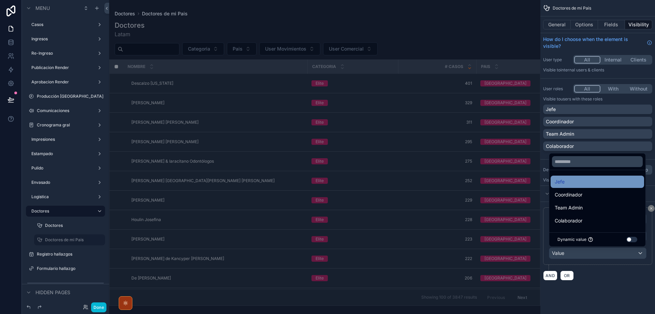
click at [584, 184] on div "Jefe" at bounding box center [597, 182] width 85 height 8
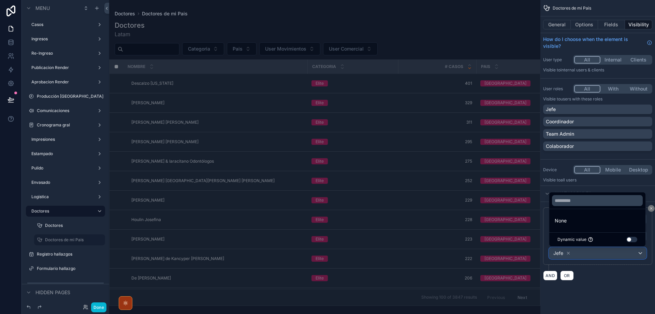
click at [598, 254] on div "Jefe" at bounding box center [598, 252] width 97 height 11
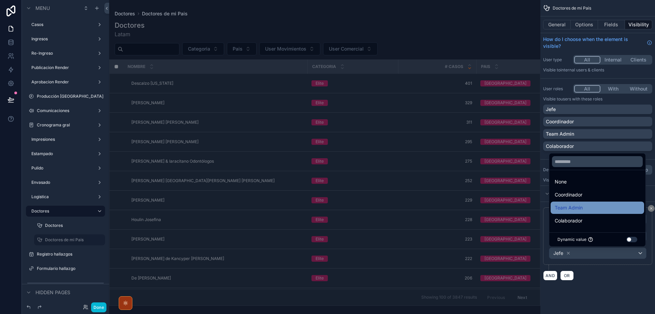
click at [578, 209] on span "Team Admin" at bounding box center [569, 207] width 28 height 8
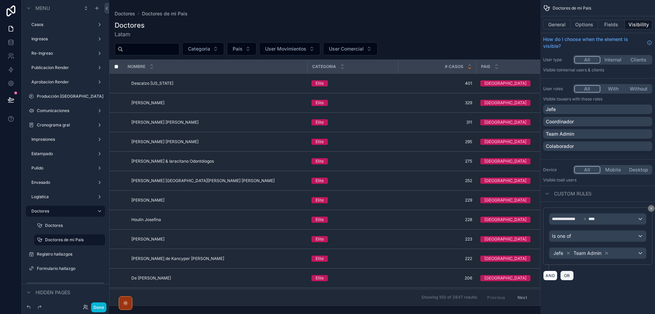
click at [570, 275] on span "OR" at bounding box center [567, 275] width 9 height 5
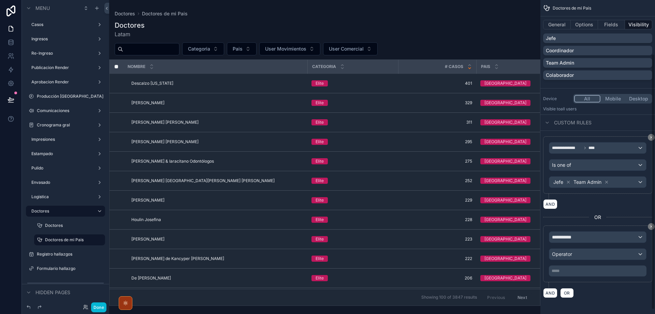
scroll to position [71, 0]
click at [585, 236] on div "**********" at bounding box center [598, 236] width 97 height 11
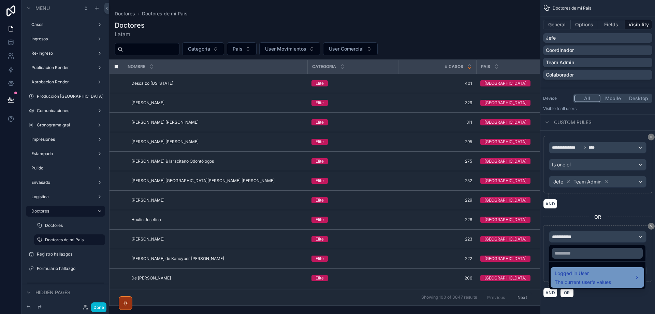
click at [578, 277] on span "Logged in User" at bounding box center [583, 273] width 56 height 8
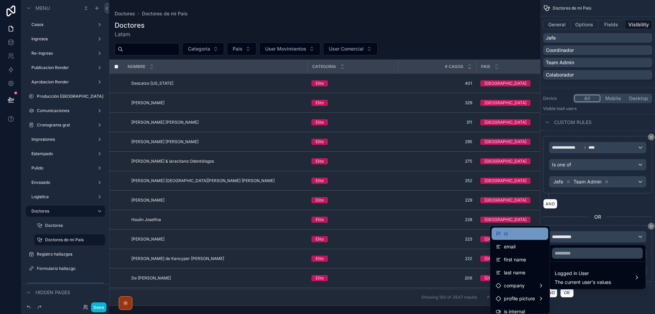
click at [531, 236] on div "id" at bounding box center [520, 233] width 48 height 8
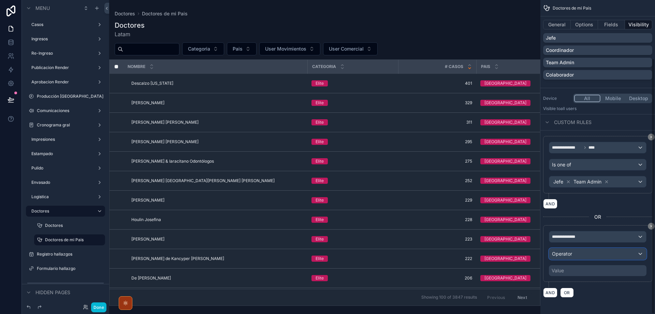
click at [585, 254] on div "Operator" at bounding box center [598, 253] width 97 height 11
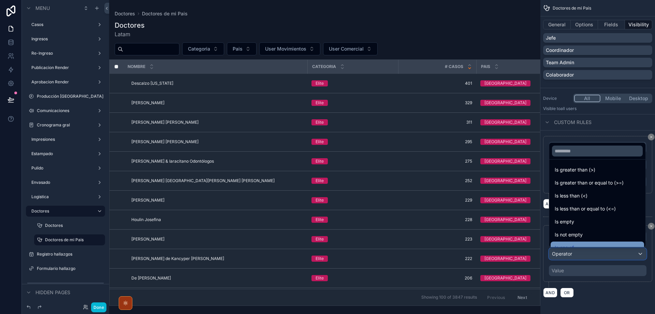
scroll to position [48, 0]
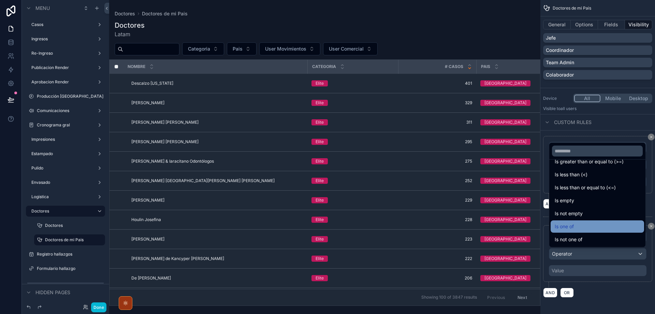
click at [574, 227] on span "Is one of" at bounding box center [564, 226] width 19 height 8
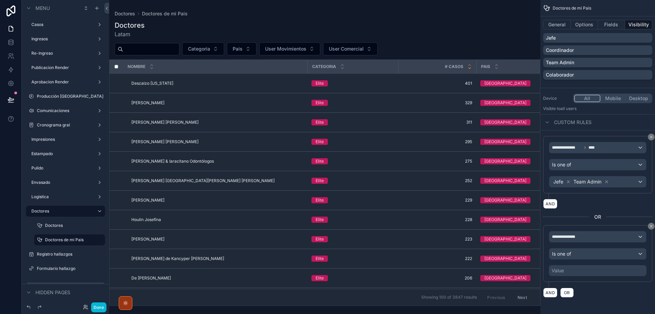
click at [585, 270] on div "Value" at bounding box center [598, 270] width 98 height 11
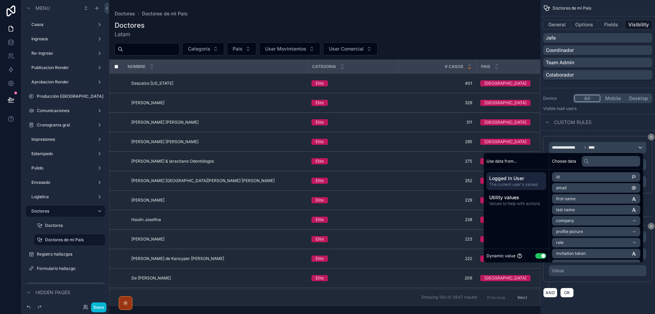
click at [537, 256] on button "Use setting" at bounding box center [541, 255] width 11 height 5
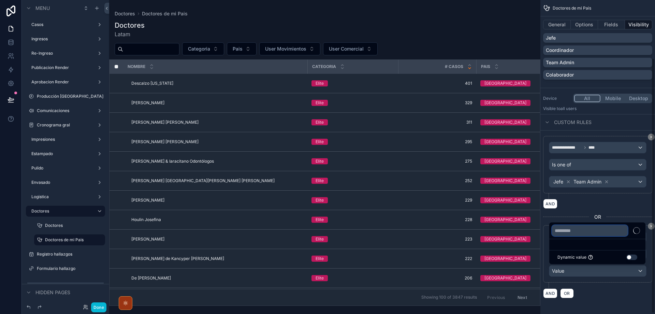
click at [589, 231] on input "text" at bounding box center [590, 230] width 76 height 11
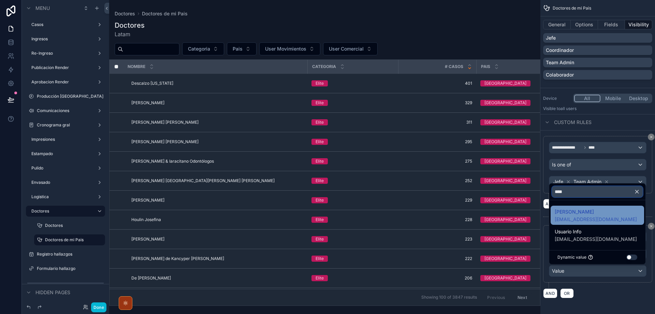
type input "****"
click at [604, 218] on div "[PERSON_NAME] [EMAIL_ADDRESS][DOMAIN_NAME]" at bounding box center [597, 215] width 85 height 15
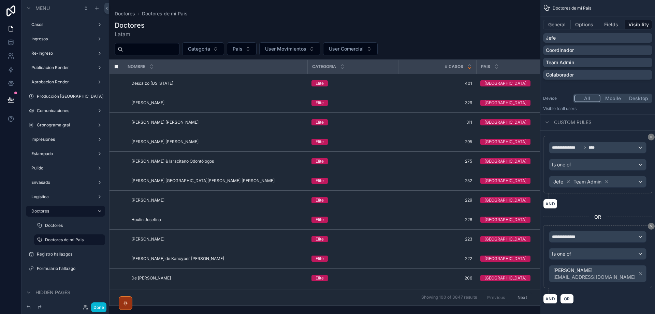
click at [614, 301] on div "AND OR" at bounding box center [597, 298] width 109 height 10
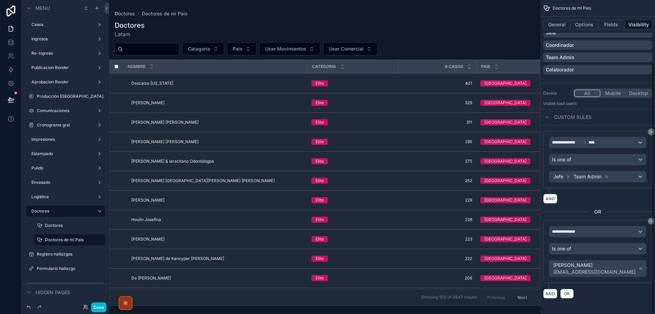
scroll to position [77, 0]
click at [60, 226] on label "Doctores" at bounding box center [68, 225] width 46 height 5
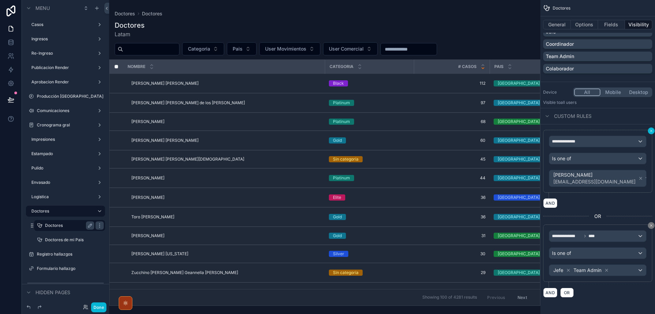
click at [650, 130] on icon "scrollable content" at bounding box center [652, 131] width 4 height 4
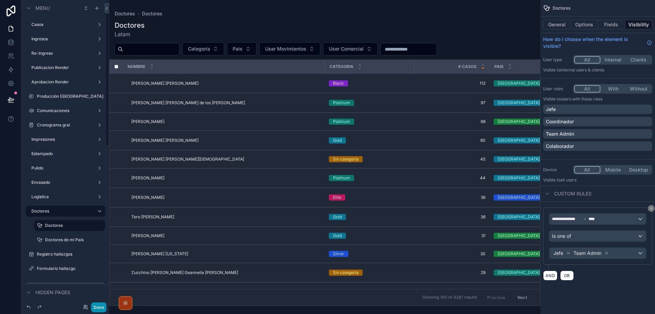
click at [100, 303] on button "Done" at bounding box center [98, 307] width 15 height 10
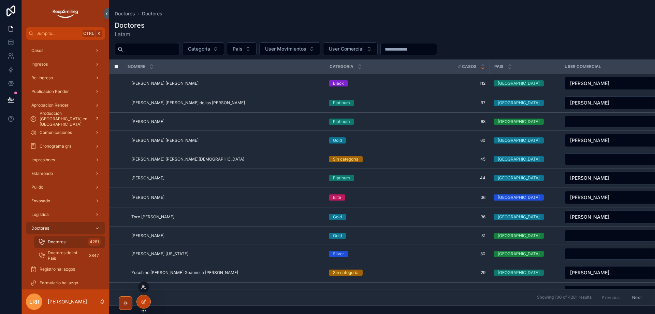
click at [146, 284] on icon at bounding box center [143, 286] width 5 height 5
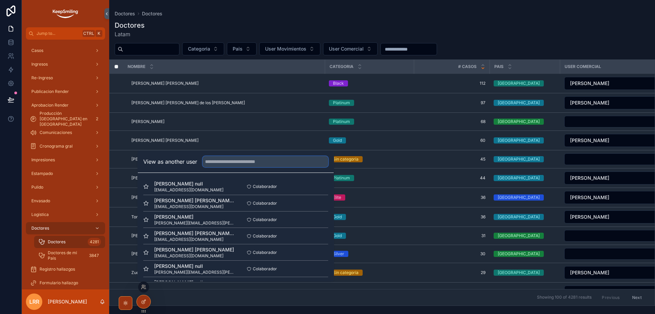
click at [220, 161] on input "text" at bounding box center [266, 161] width 126 height 11
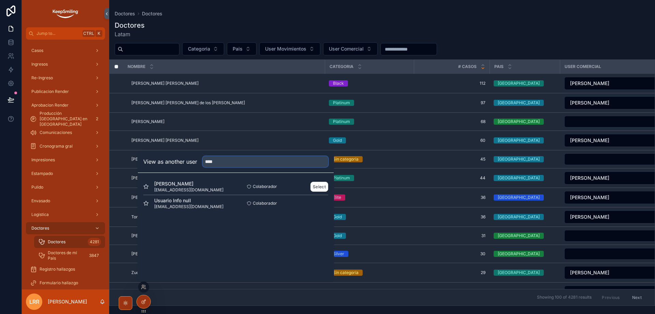
type input "****"
click at [207, 182] on div "[PERSON_NAME] [EMAIL_ADDRESS][DOMAIN_NAME]" at bounding box center [189, 186] width 93 height 12
click at [323, 187] on button "Select" at bounding box center [320, 187] width 18 height 10
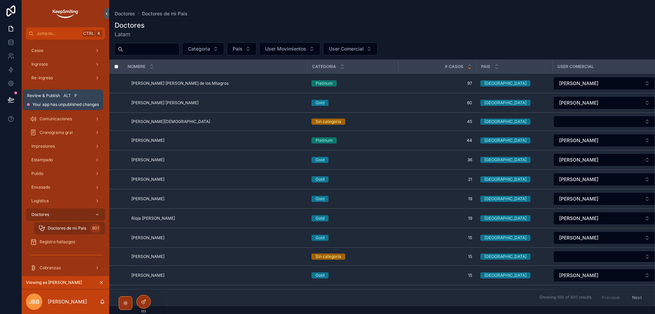
click at [7, 98] on button at bounding box center [10, 99] width 15 height 19
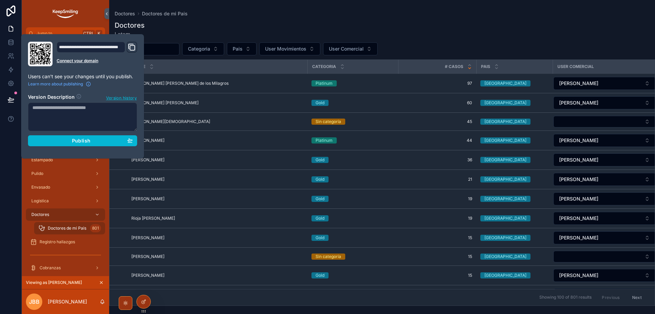
click at [87, 115] on textarea at bounding box center [82, 116] width 109 height 29
type textarea "**********"
click at [89, 141] on span "Publish" at bounding box center [81, 141] width 18 height 6
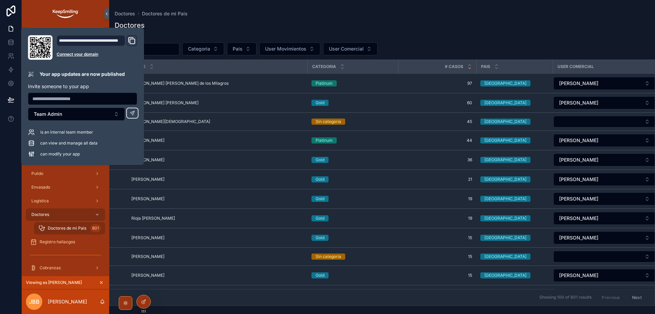
click at [229, 27] on div "Doctores [PERSON_NAME]" at bounding box center [382, 29] width 535 height 18
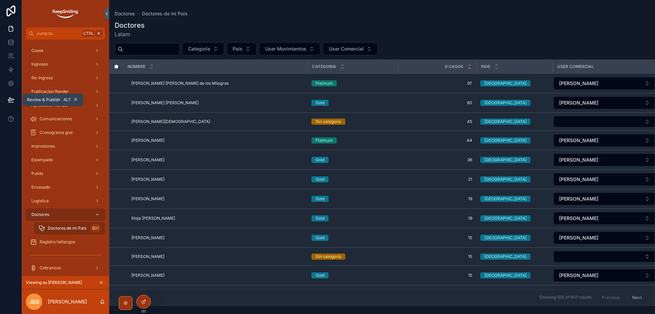
click at [12, 97] on icon at bounding box center [11, 99] width 7 height 7
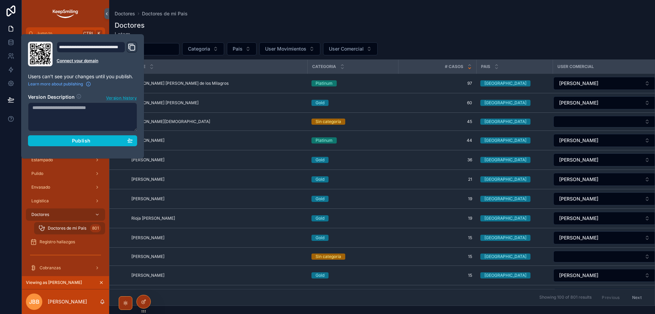
click at [115, 97] on span "Version history" at bounding box center [121, 97] width 31 height 7
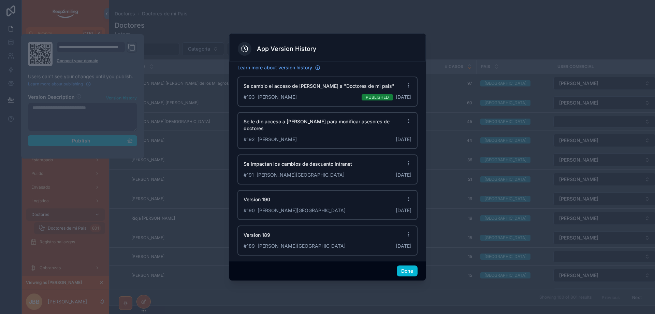
click at [474, 31] on div at bounding box center [327, 157] width 655 height 314
click at [407, 270] on button "Done" at bounding box center [407, 270] width 21 height 11
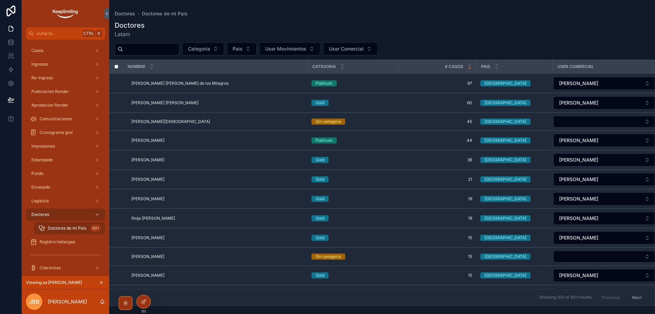
click at [252, 29] on div "Doctores [PERSON_NAME]" at bounding box center [382, 29] width 535 height 18
click at [515, 20] on div "Doctores Latam Categoria Pais User Movimientos User Comercial Nombre Categoria …" at bounding box center [382, 160] width 546 height 289
